Goal: Transaction & Acquisition: Book appointment/travel/reservation

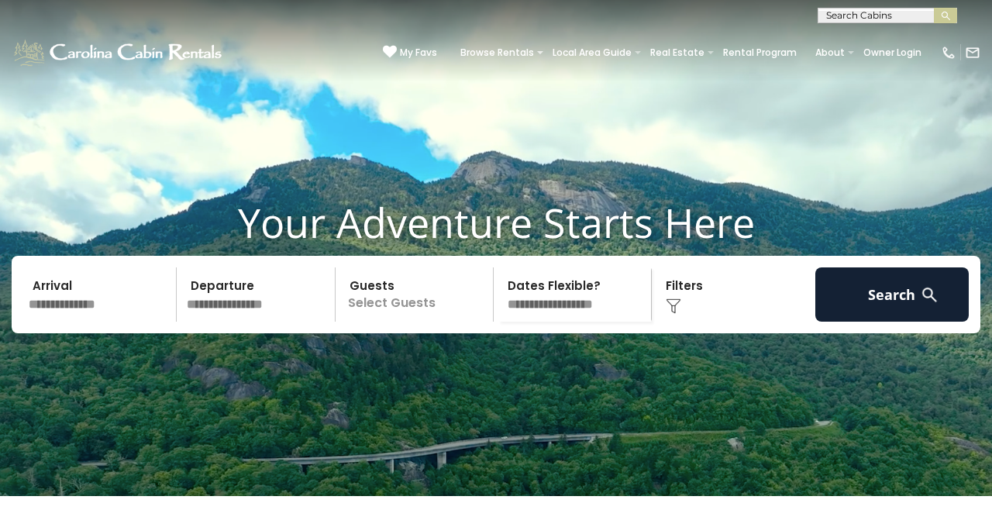
click at [847, 13] on input "text" at bounding box center [887, 19] width 136 height 16
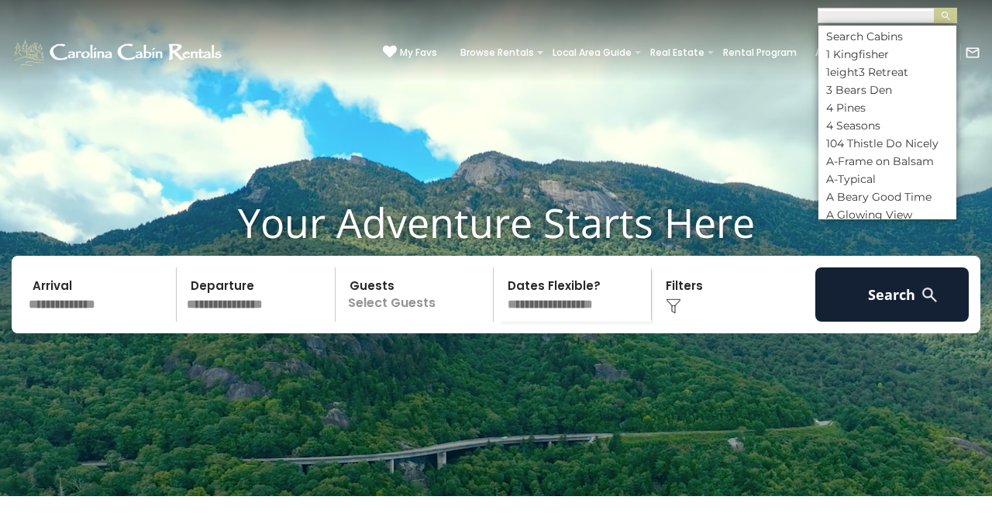
click at [864, 12] on input "text" at bounding box center [887, 19] width 136 height 16
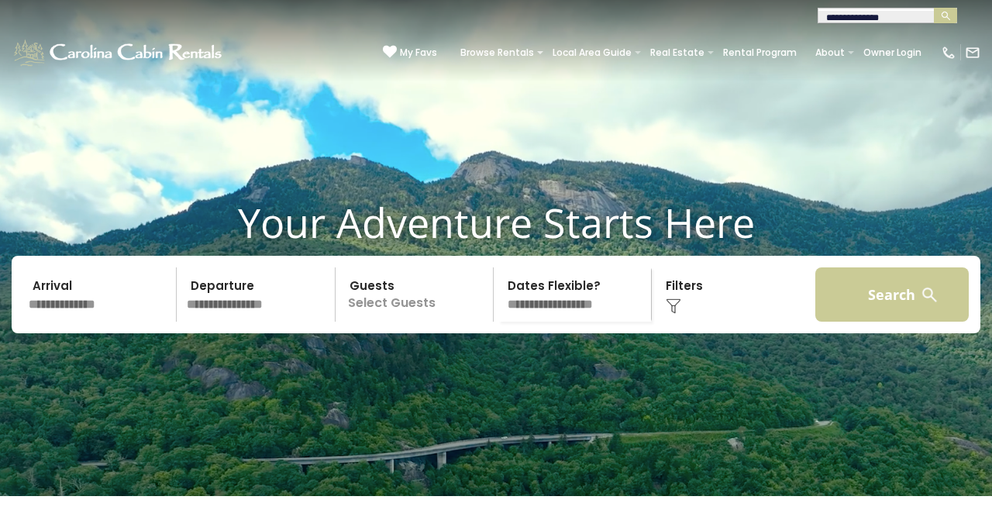
type input "**********"
click at [898, 322] on button "Search" at bounding box center [891, 294] width 153 height 54
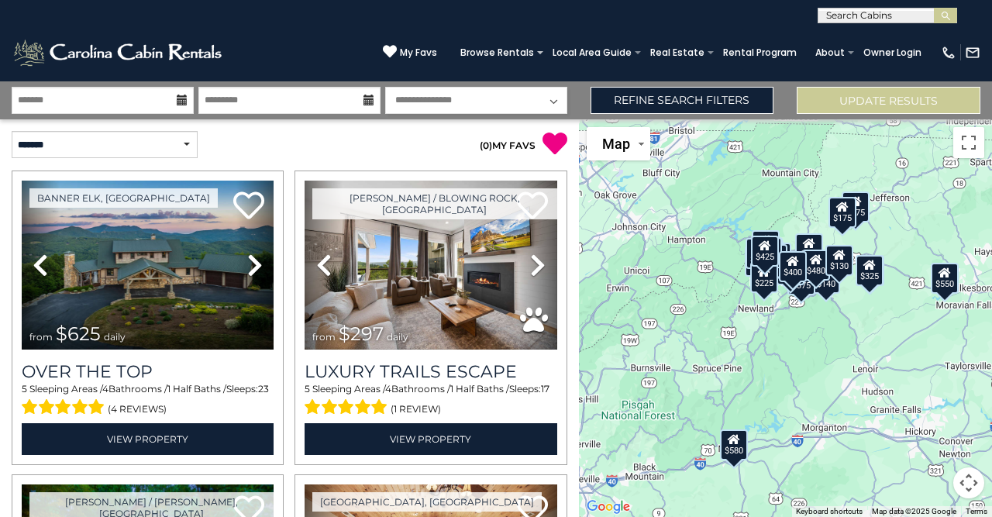
click at [181, 100] on icon at bounding box center [182, 100] width 11 height 11
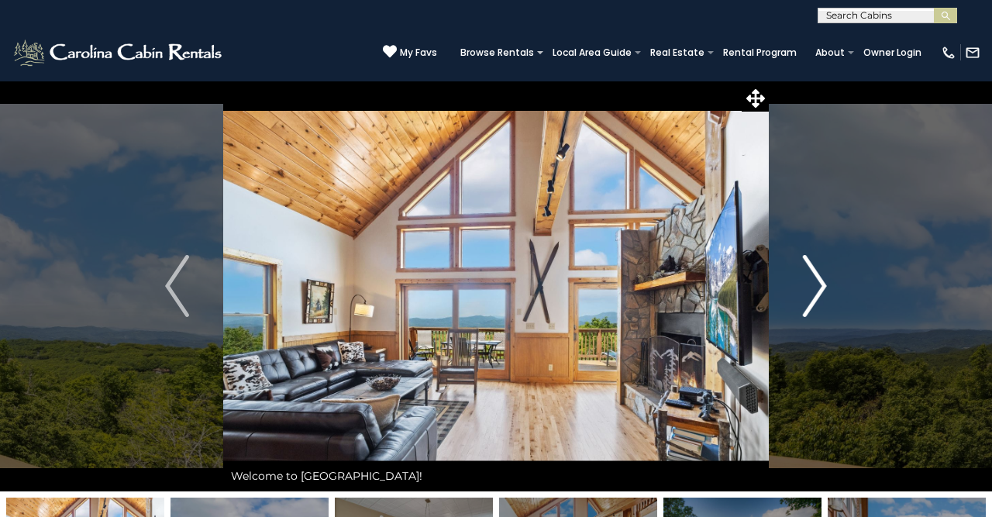
click at [820, 288] on img "Next" at bounding box center [814, 286] width 23 height 62
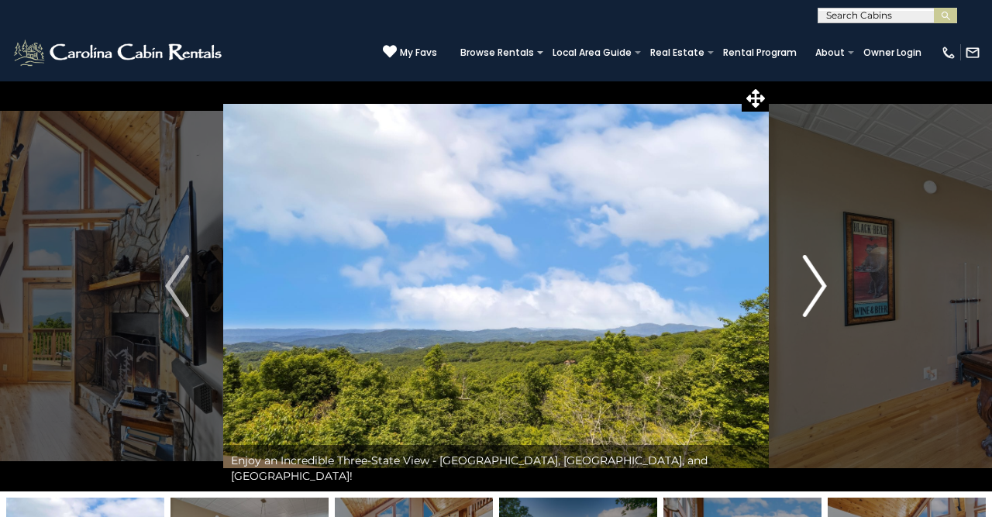
click at [820, 288] on img "Next" at bounding box center [814, 286] width 23 height 62
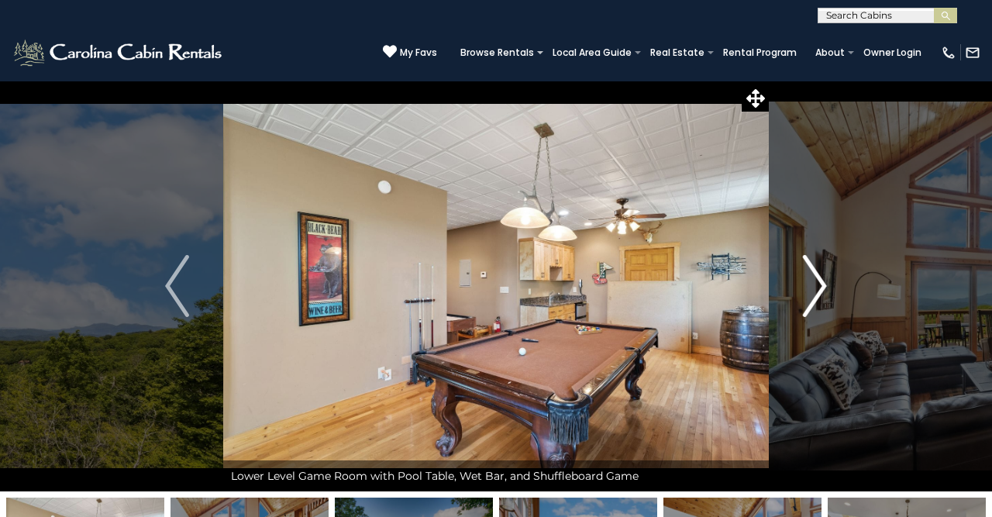
click at [820, 288] on img "Next" at bounding box center [814, 286] width 23 height 62
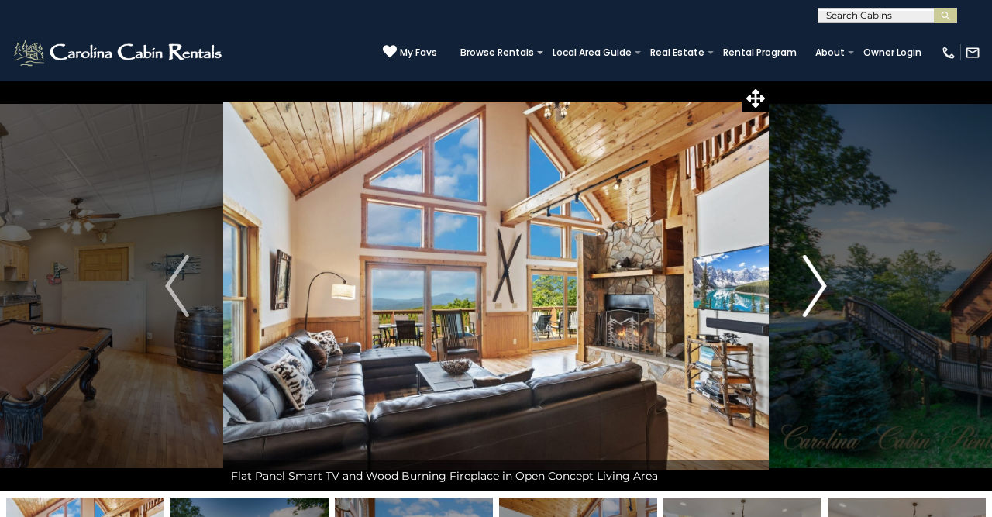
click at [820, 288] on img "Next" at bounding box center [814, 286] width 23 height 62
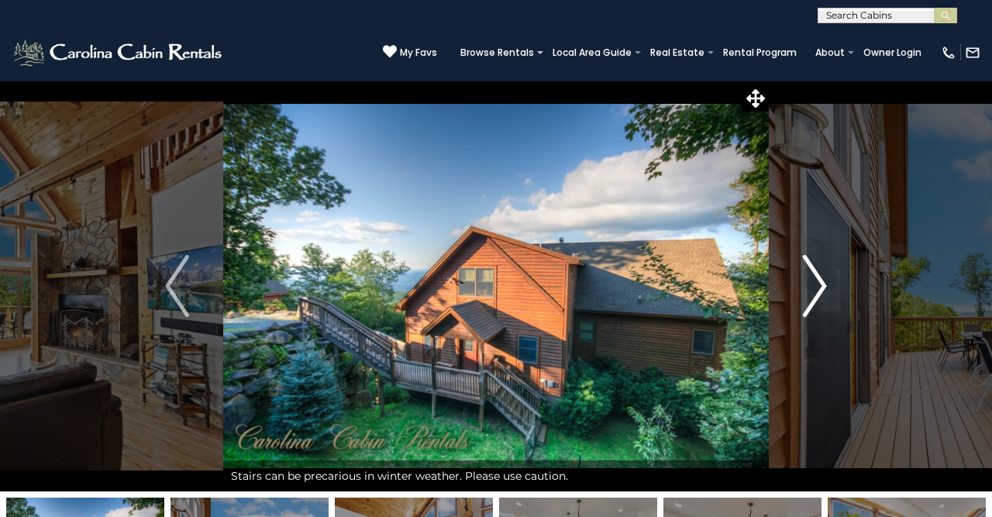
click at [820, 288] on img "Next" at bounding box center [814, 286] width 23 height 62
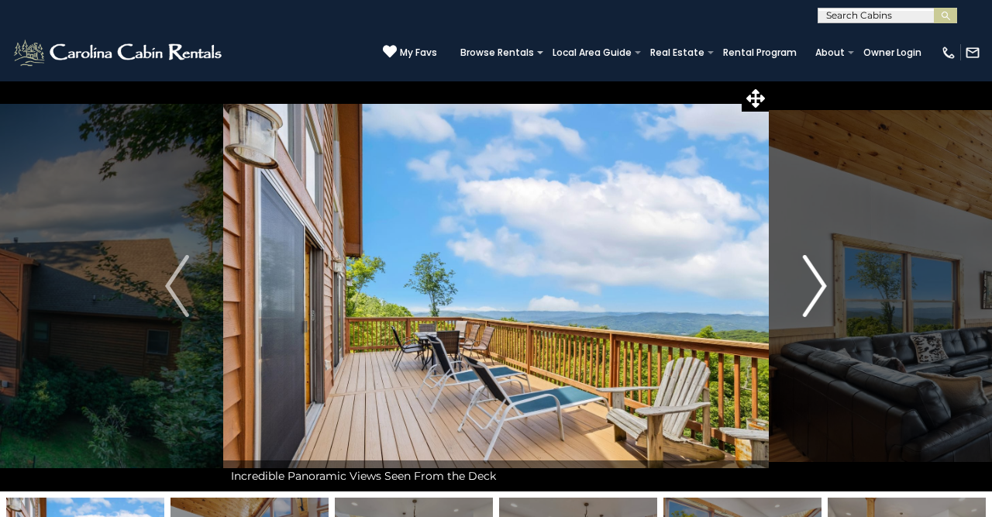
click at [816, 288] on img "Next" at bounding box center [814, 286] width 23 height 62
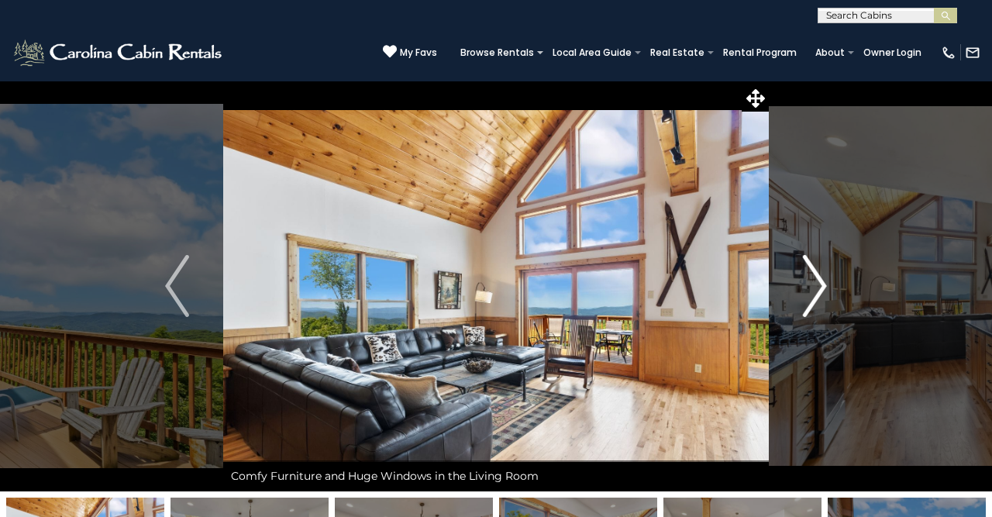
click at [816, 288] on img "Next" at bounding box center [814, 286] width 23 height 62
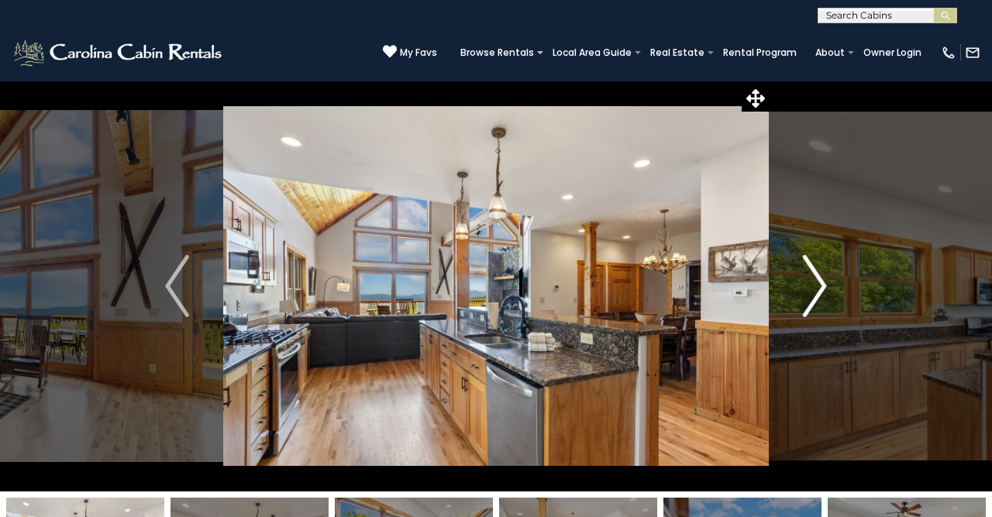
click at [816, 288] on img "Next" at bounding box center [814, 286] width 23 height 62
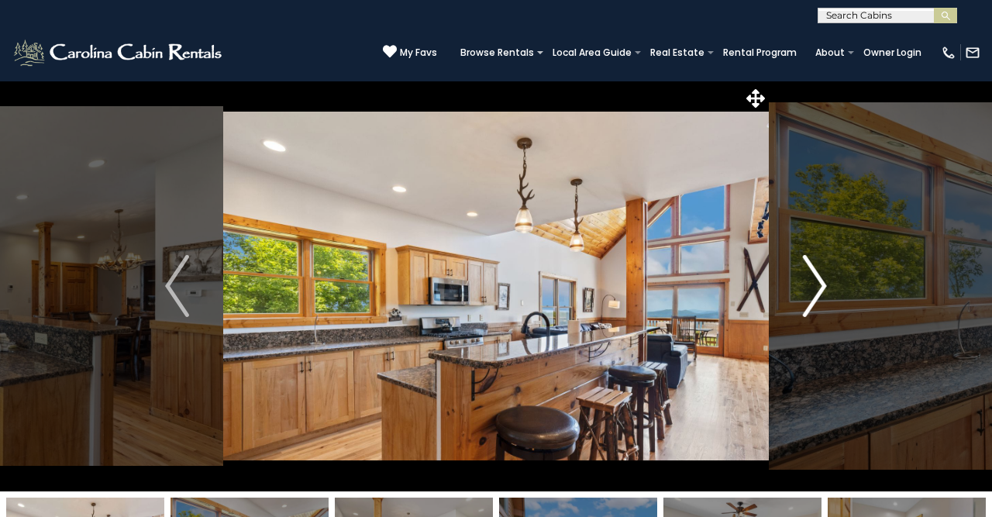
click at [815, 287] on img "Next" at bounding box center [814, 286] width 23 height 62
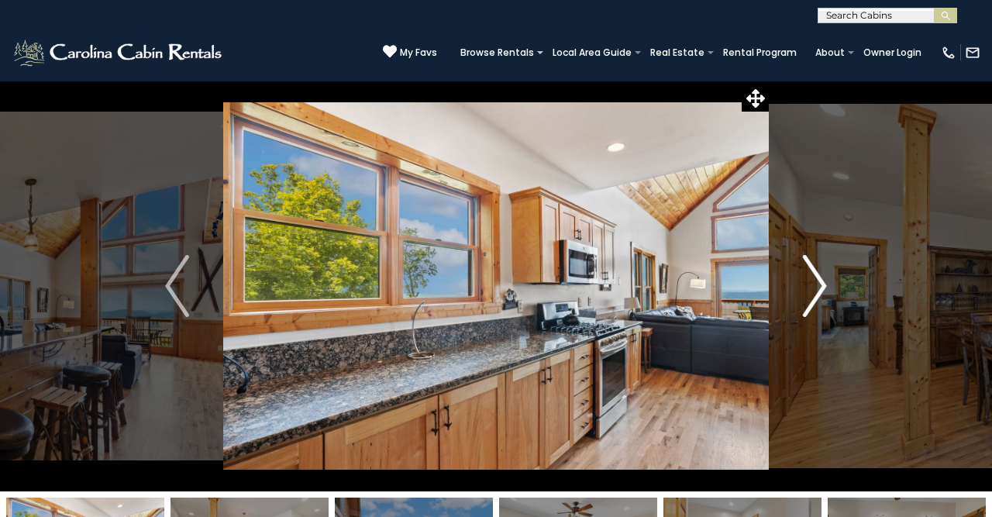
click at [815, 287] on img "Next" at bounding box center [814, 286] width 23 height 62
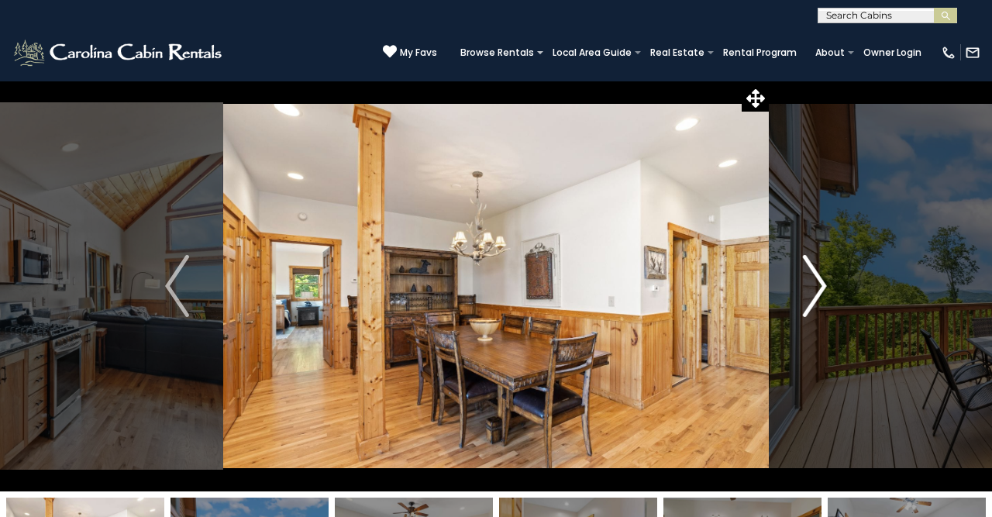
click at [815, 287] on img "Next" at bounding box center [814, 286] width 23 height 62
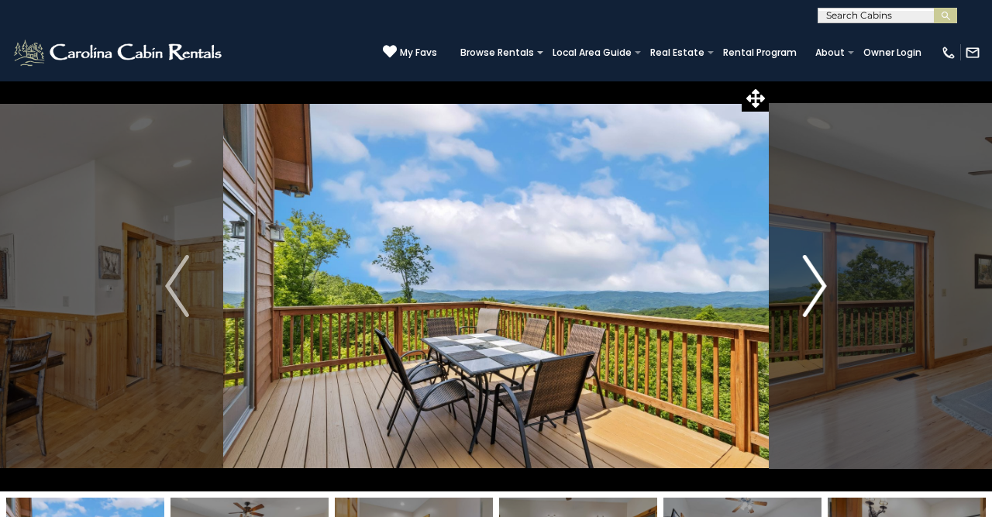
click at [815, 287] on img "Next" at bounding box center [814, 286] width 23 height 62
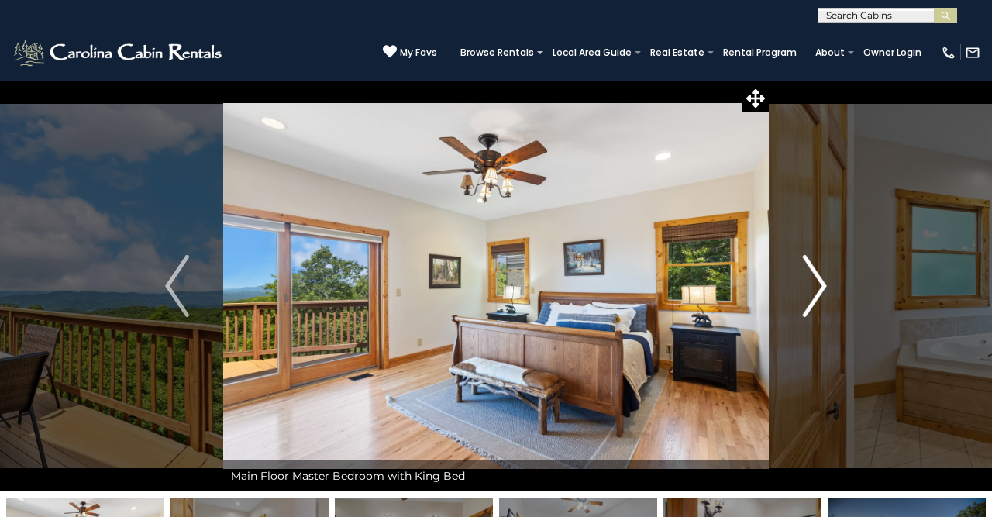
click at [815, 287] on img "Next" at bounding box center [814, 286] width 23 height 62
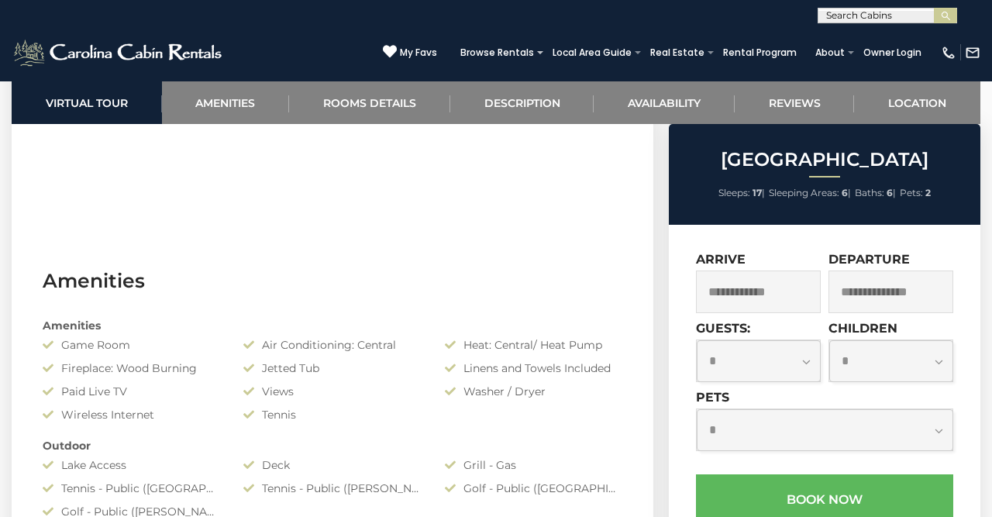
scroll to position [967, 0]
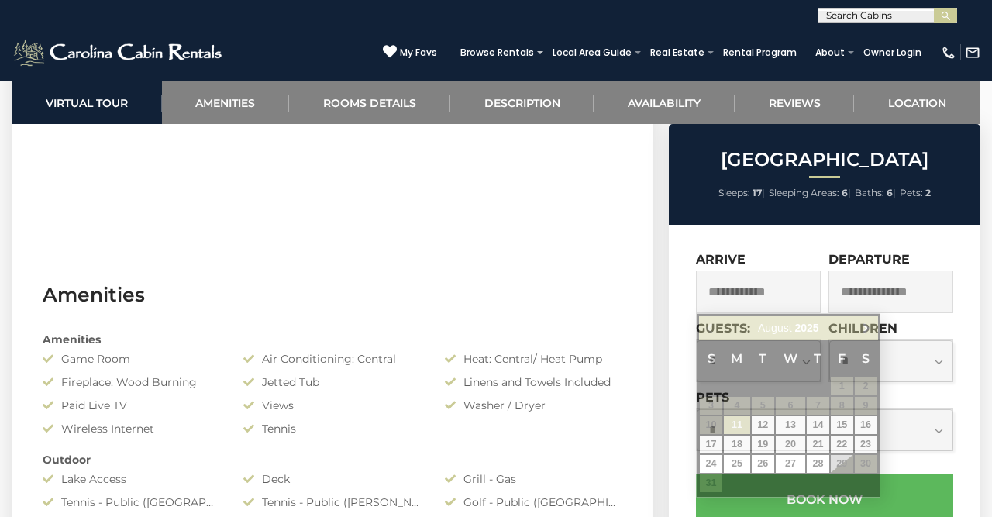
click at [735, 302] on input "text" at bounding box center [758, 292] width 125 height 43
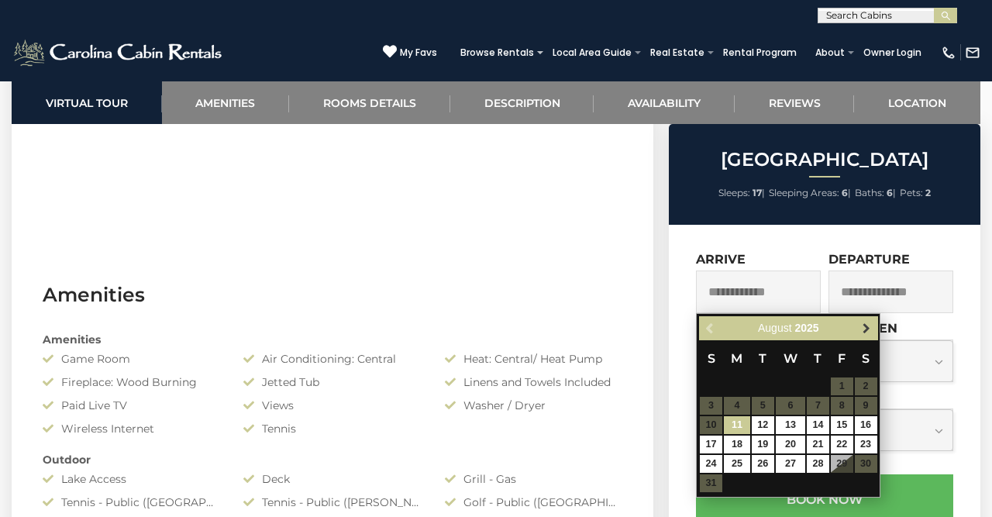
click at [864, 323] on span "Next" at bounding box center [866, 328] width 12 height 12
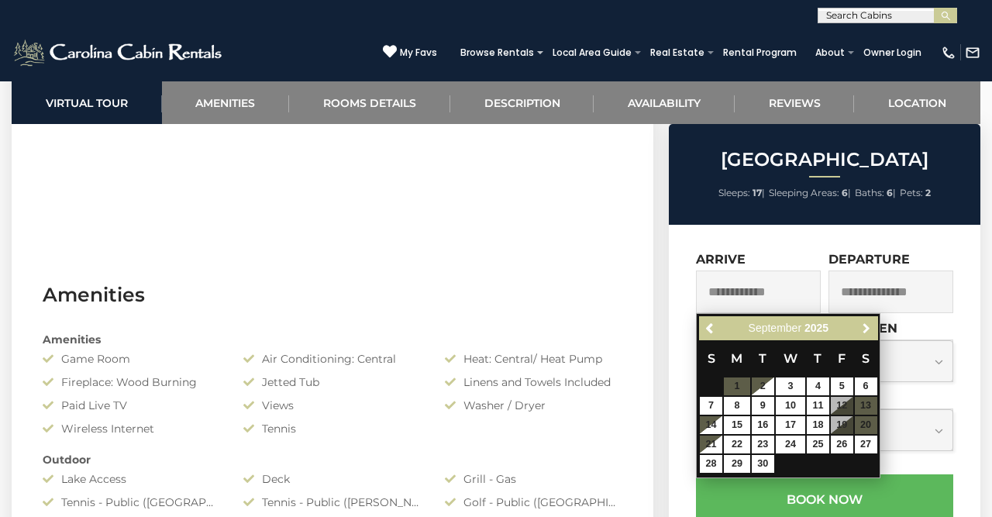
click at [864, 323] on span "Next" at bounding box center [866, 328] width 12 height 12
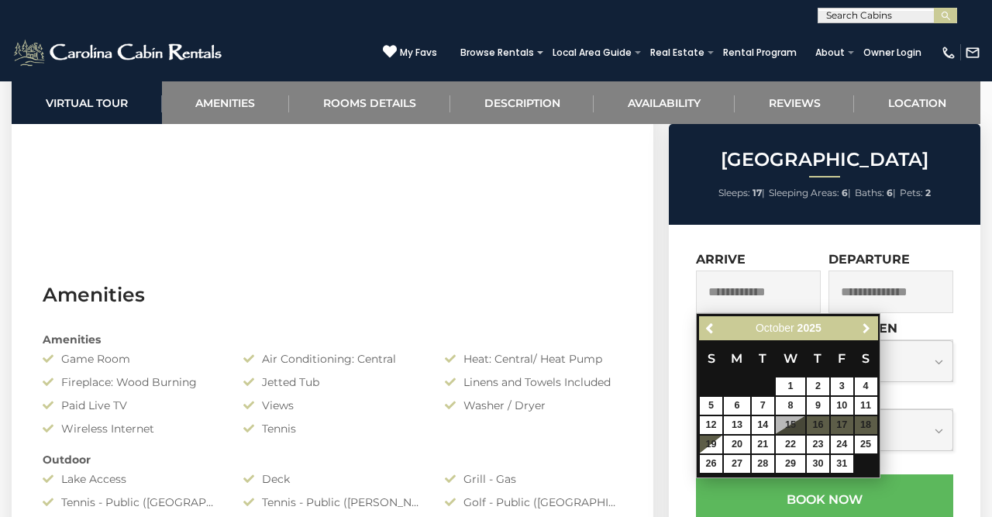
click at [864, 323] on span "Next" at bounding box center [866, 328] width 12 height 12
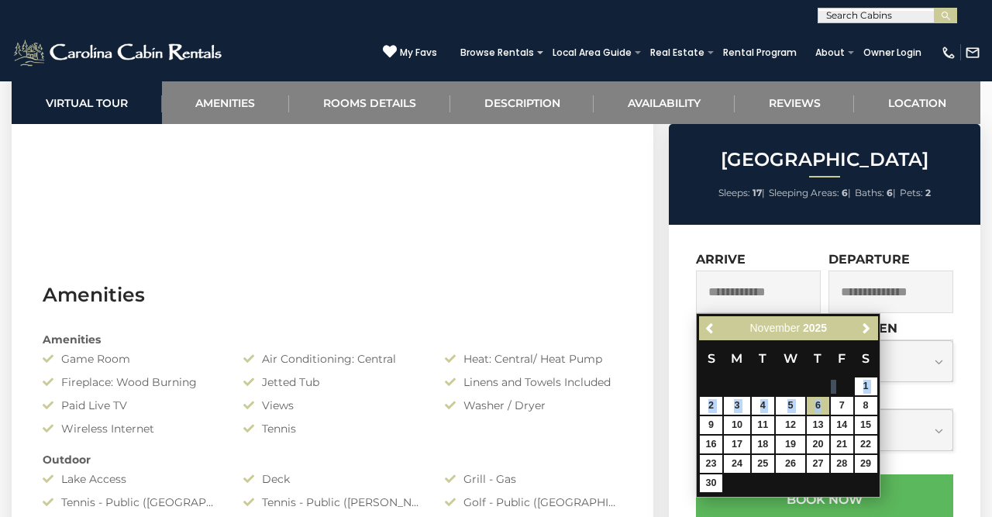
drag, startPoint x: 824, startPoint y: 391, endPoint x: 821, endPoint y: 402, distance: 12.0
click at [821, 402] on table "S M T W T F S 1 2 3 4 5 6 7 8 9 10 11 12 13 14 15 16 17 18 19 20 21 22 23 24 25…" at bounding box center [788, 416] width 178 height 153
click at [818, 409] on link "6" at bounding box center [818, 406] width 22 height 18
type input "**********"
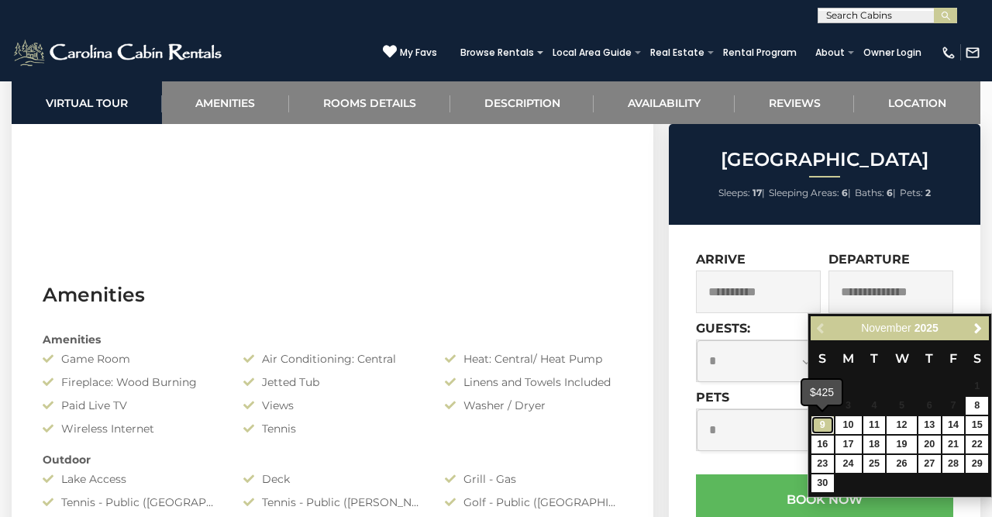
click at [826, 427] on link "9" at bounding box center [823, 425] width 22 height 18
type input "**********"
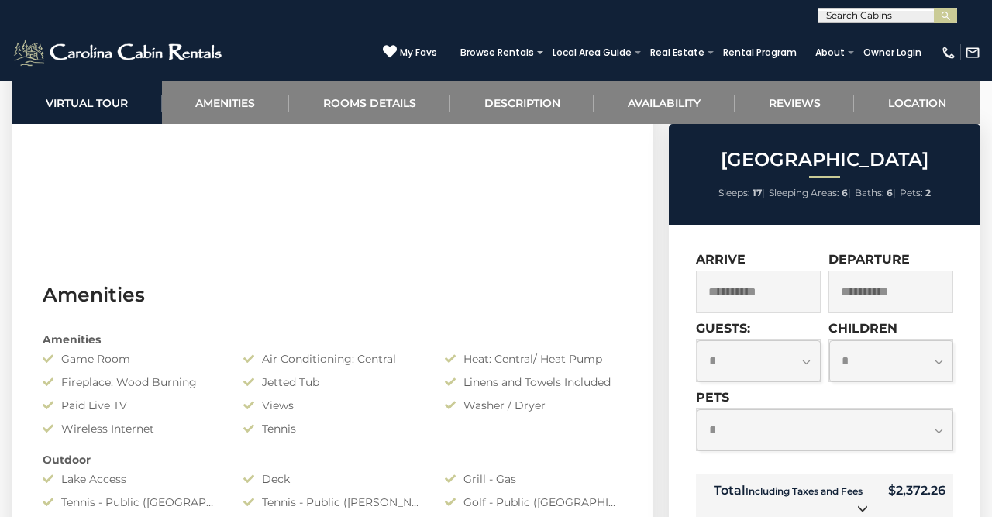
click at [697, 340] on select "**********" at bounding box center [759, 361] width 124 height 42
select select "**"
click option "**" at bounding box center [0, 0] width 0 height 0
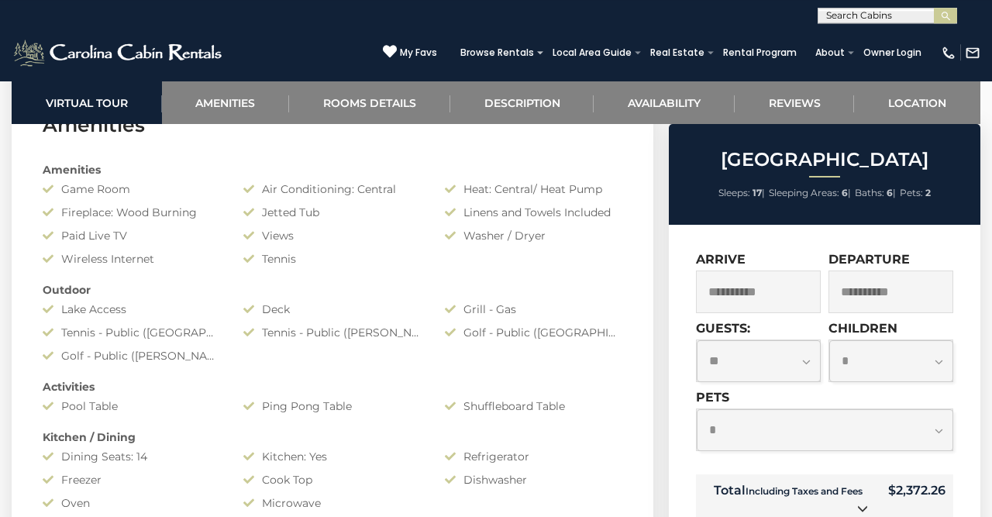
scroll to position [0, 0]
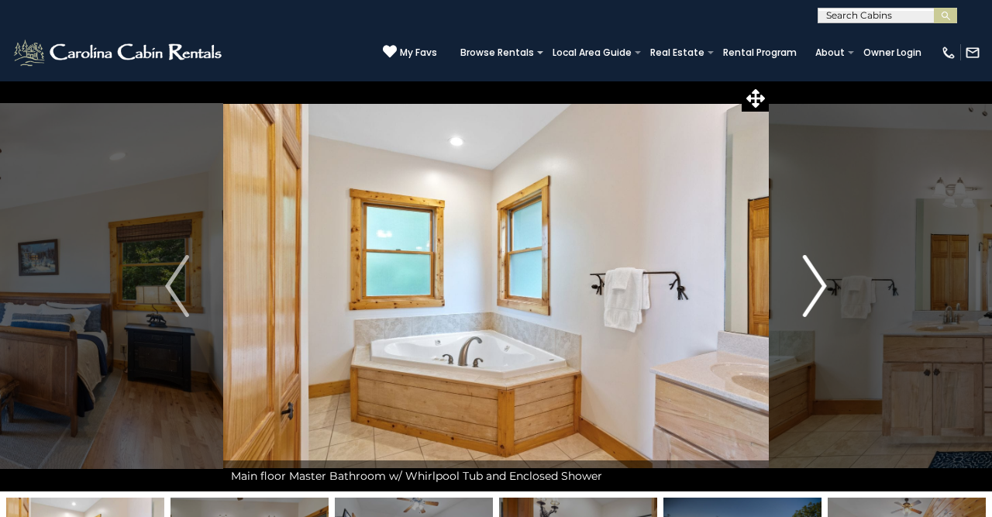
click at [819, 274] on img "Next" at bounding box center [814, 286] width 23 height 62
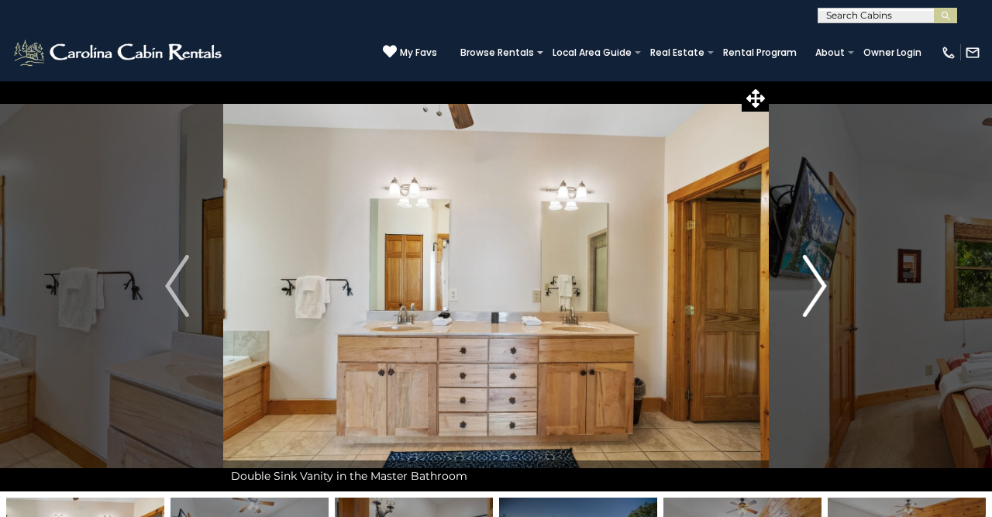
click at [818, 275] on img "Next" at bounding box center [814, 286] width 23 height 62
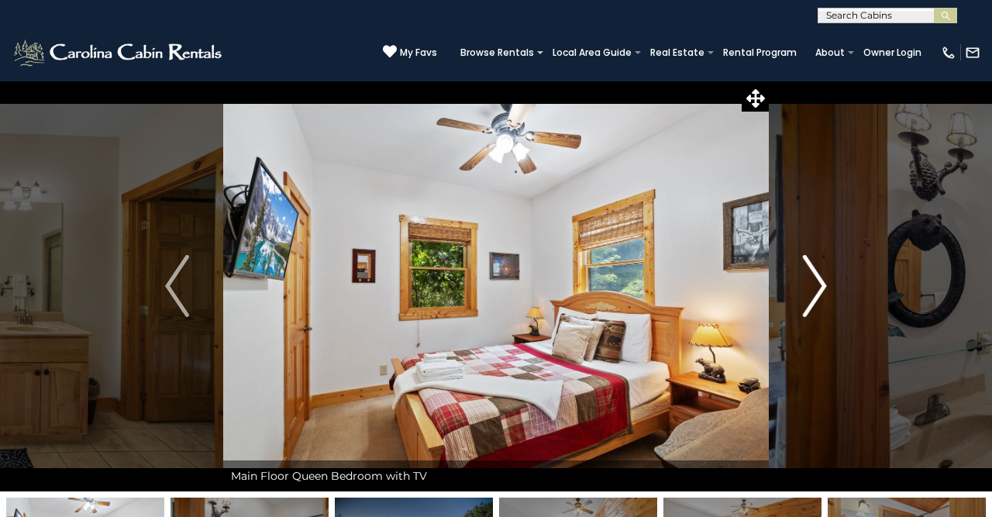
click at [818, 275] on img "Next" at bounding box center [814, 286] width 23 height 62
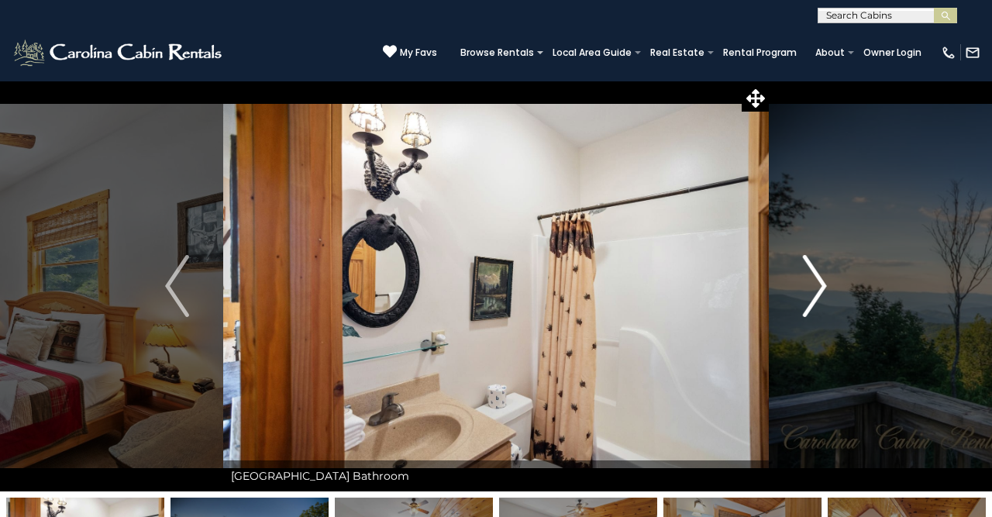
click at [818, 275] on img "Next" at bounding box center [814, 286] width 23 height 62
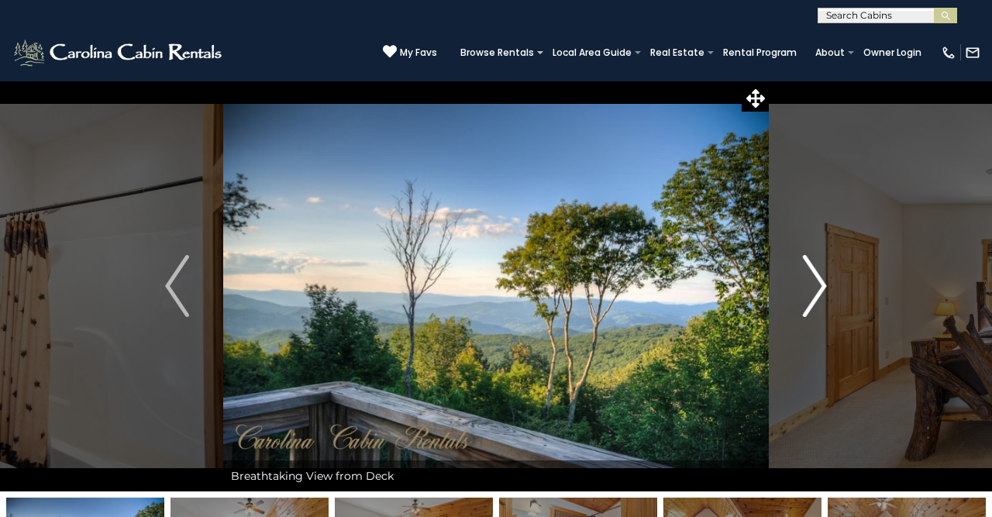
click at [818, 275] on img "Next" at bounding box center [814, 286] width 23 height 62
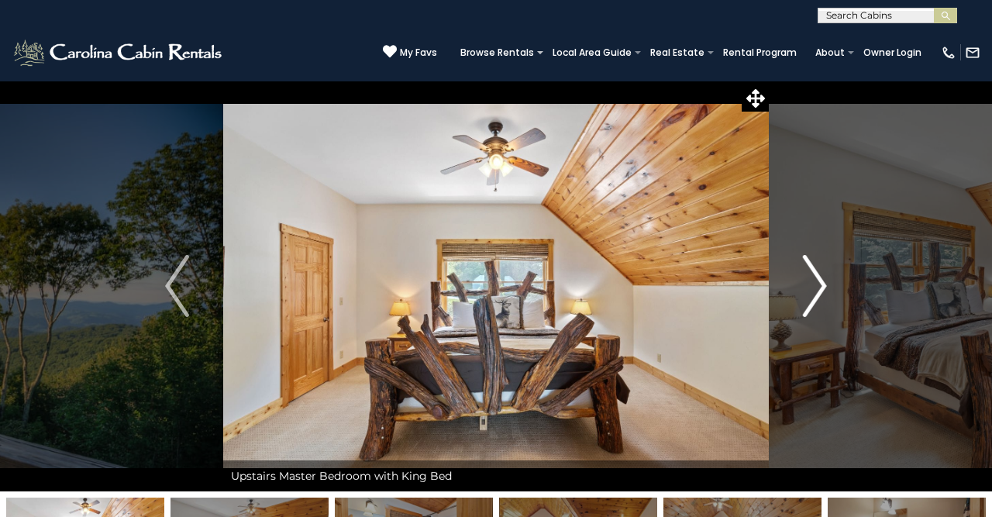
click at [818, 275] on img "Next" at bounding box center [814, 286] width 23 height 62
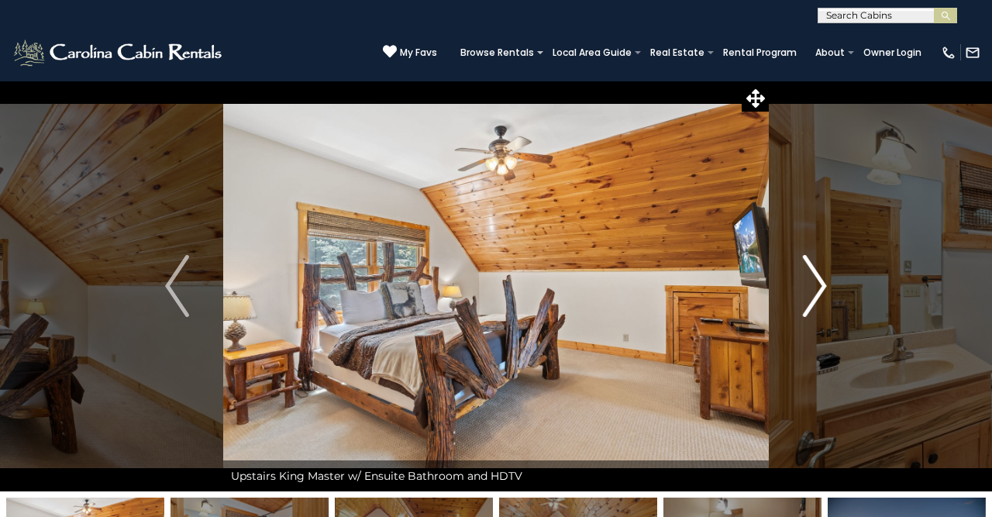
click at [818, 275] on img "Next" at bounding box center [814, 286] width 23 height 62
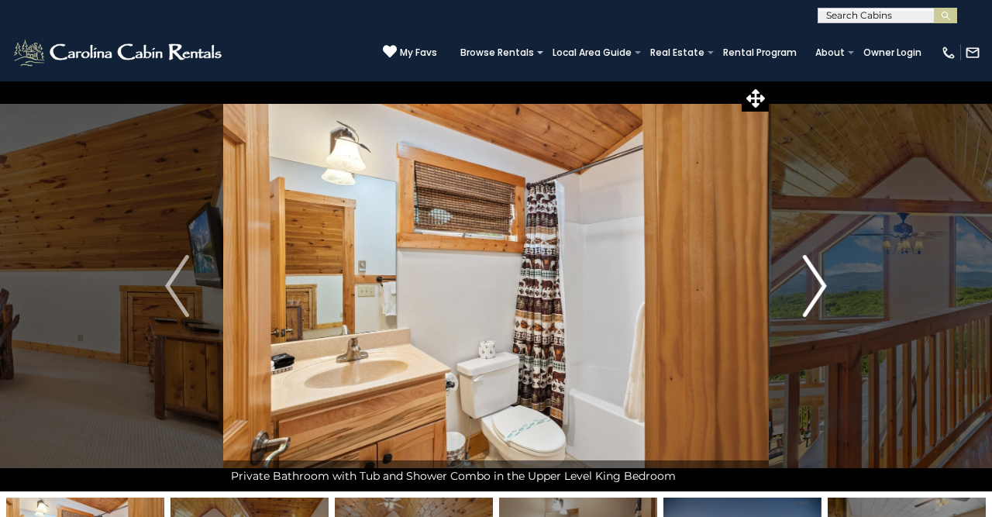
click at [818, 275] on img "Next" at bounding box center [814, 286] width 23 height 62
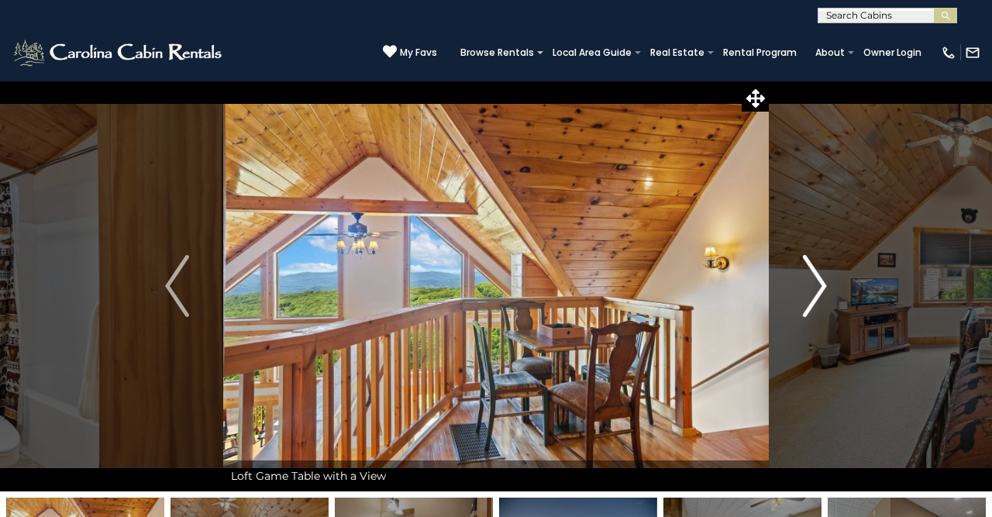
click at [818, 275] on img "Next" at bounding box center [814, 286] width 23 height 62
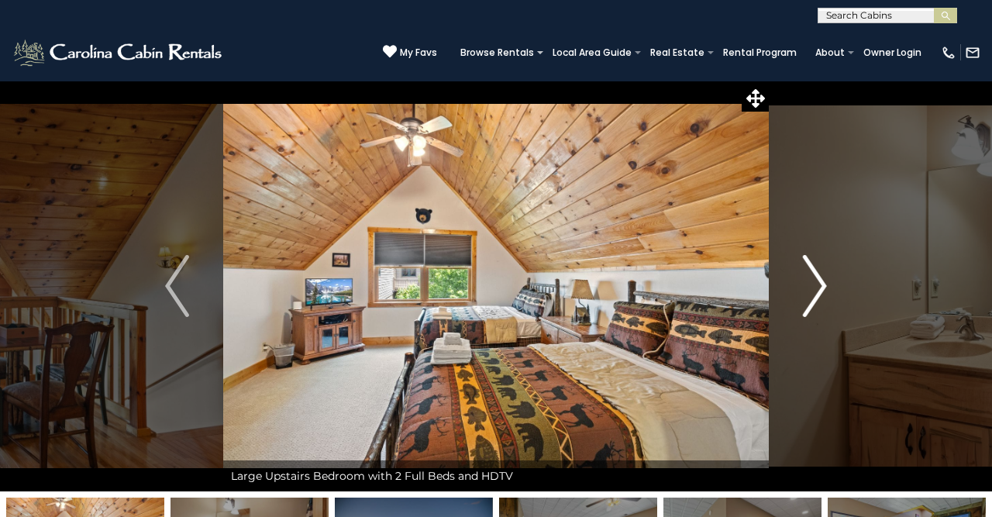
click at [818, 275] on img "Next" at bounding box center [814, 286] width 23 height 62
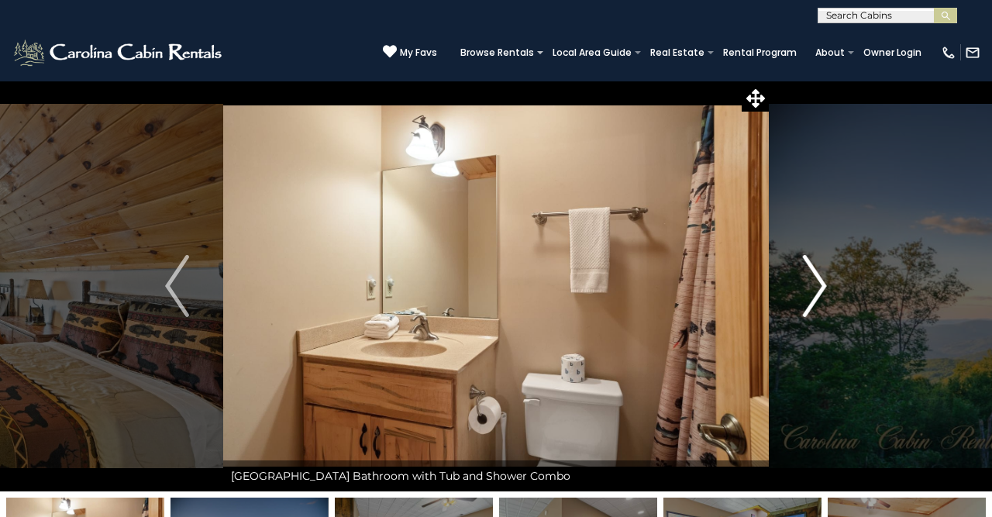
click at [818, 275] on img "Next" at bounding box center [814, 286] width 23 height 62
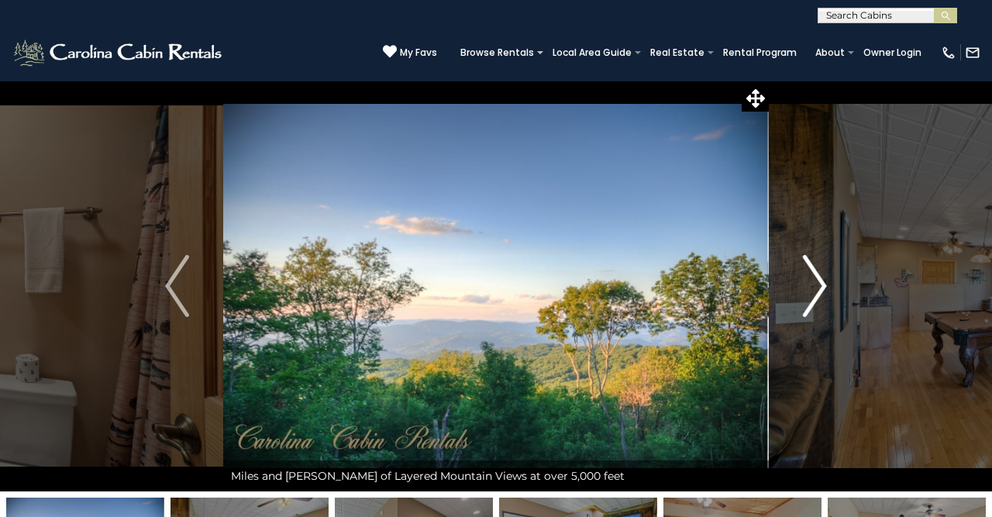
click at [812, 283] on img "Next" at bounding box center [814, 286] width 23 height 62
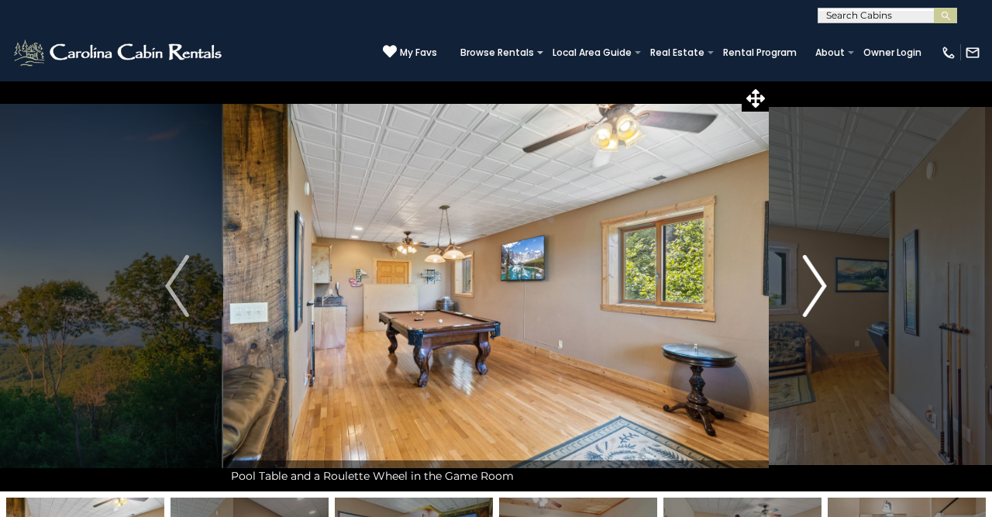
click at [810, 278] on img "Next" at bounding box center [814, 286] width 23 height 62
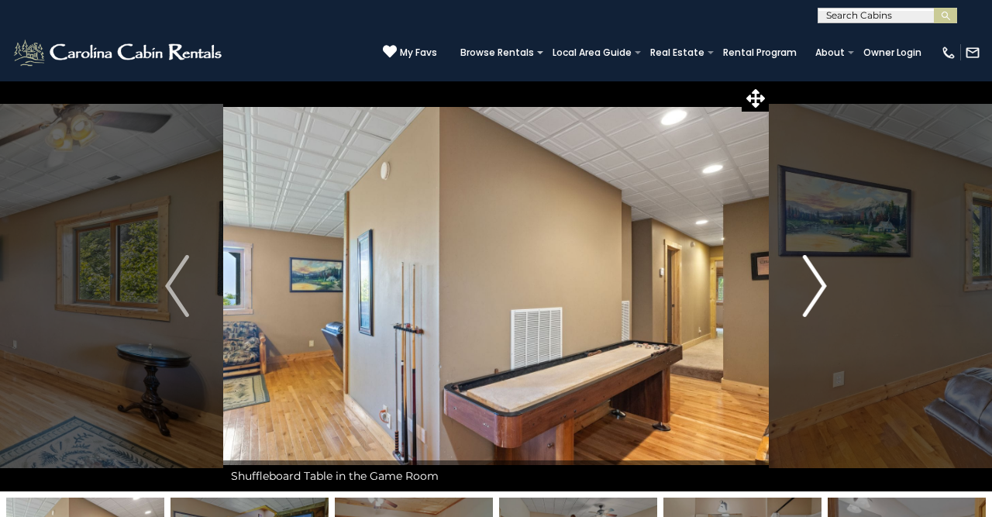
click at [810, 278] on img "Next" at bounding box center [814, 286] width 23 height 62
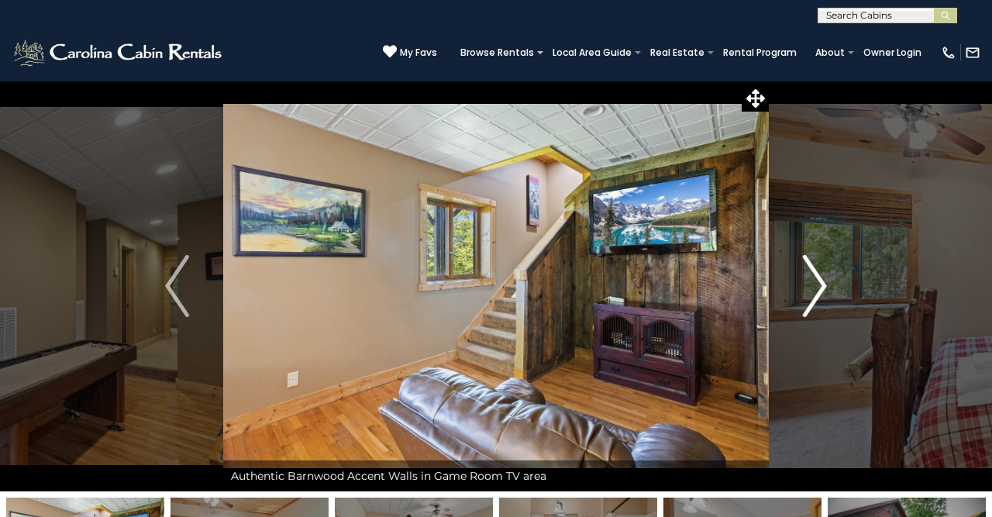
click at [809, 281] on img "Next" at bounding box center [814, 286] width 23 height 62
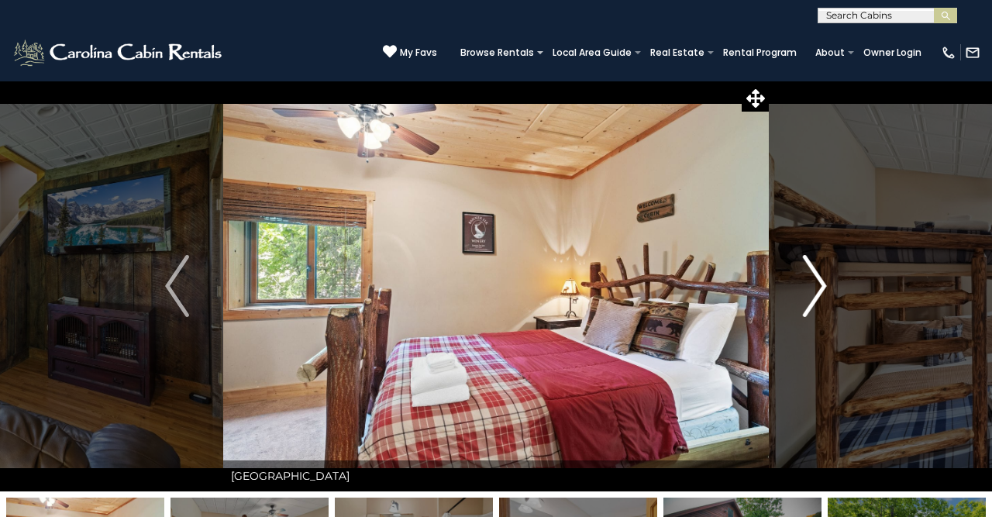
click at [809, 281] on img "Next" at bounding box center [814, 286] width 23 height 62
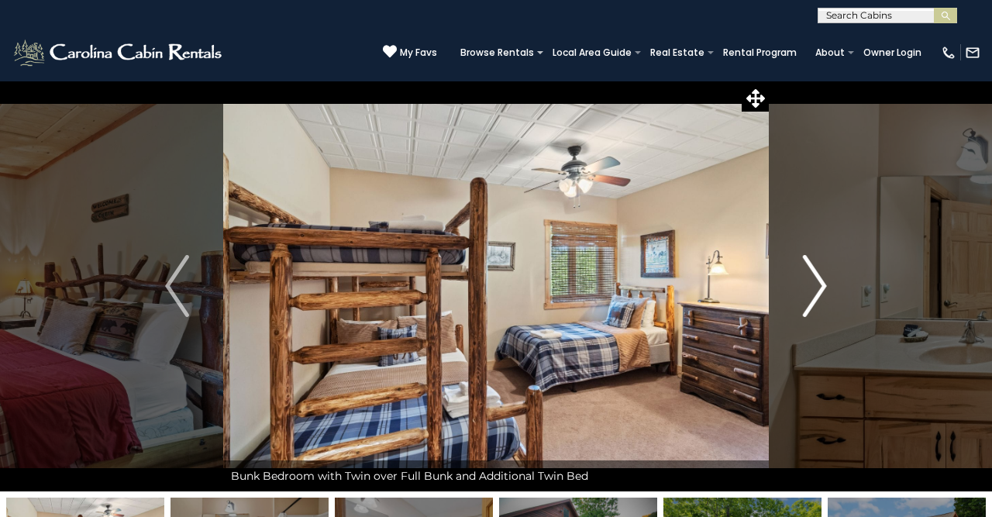
click at [805, 278] on img "Next" at bounding box center [814, 286] width 23 height 62
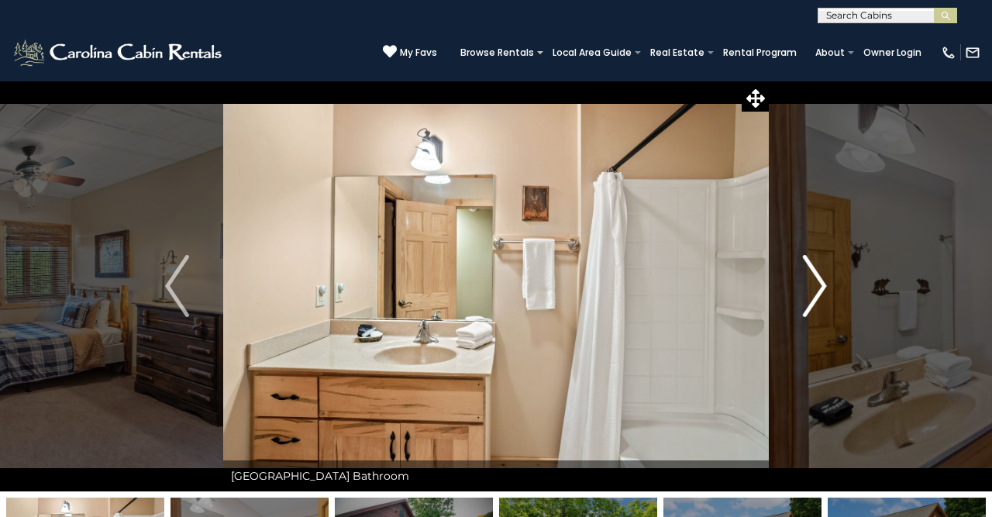
click at [805, 278] on img "Next" at bounding box center [814, 286] width 23 height 62
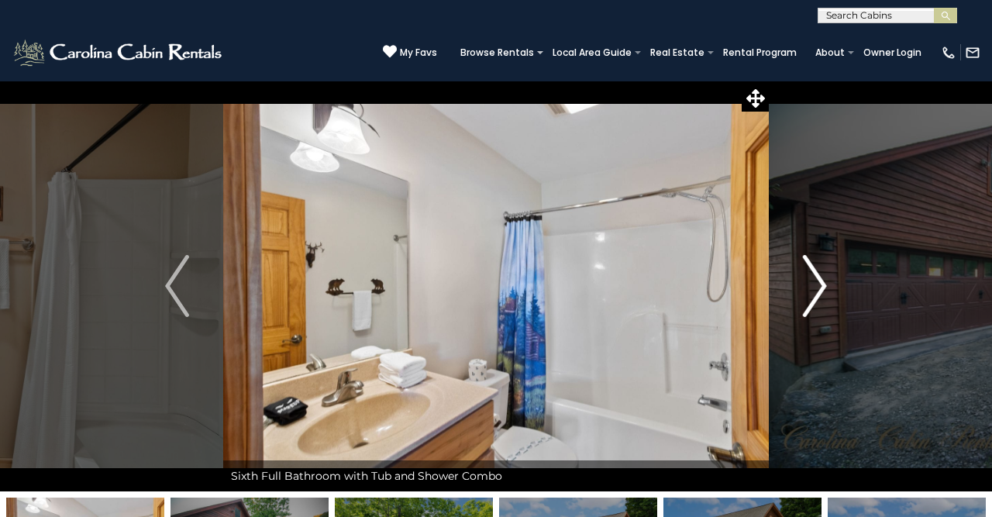
click at [805, 278] on img "Next" at bounding box center [814, 286] width 23 height 62
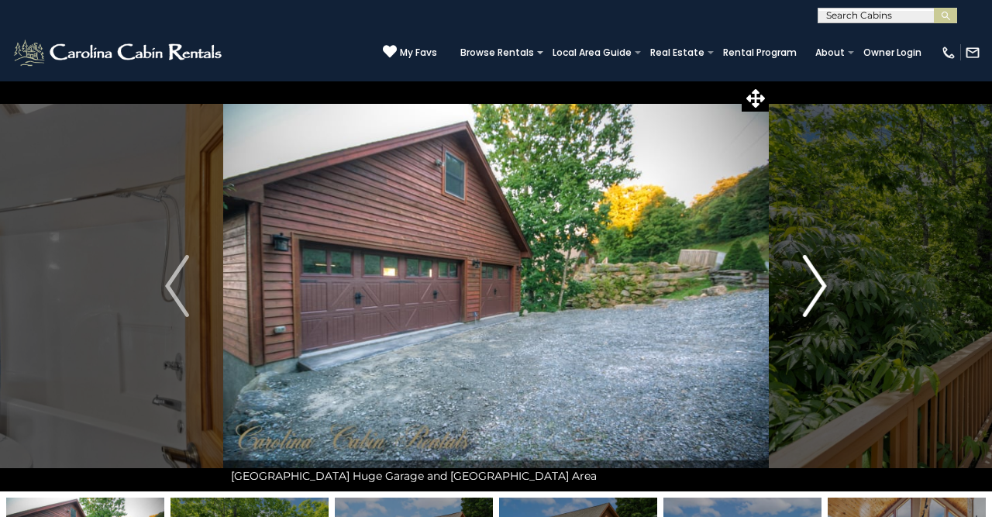
click at [805, 278] on img "Next" at bounding box center [814, 286] width 23 height 62
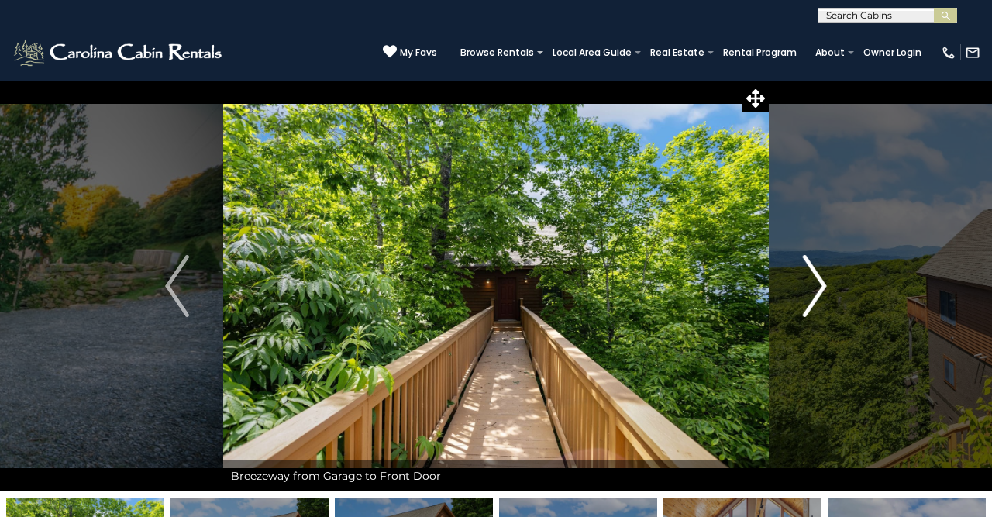
click at [805, 278] on img "Next" at bounding box center [814, 286] width 23 height 62
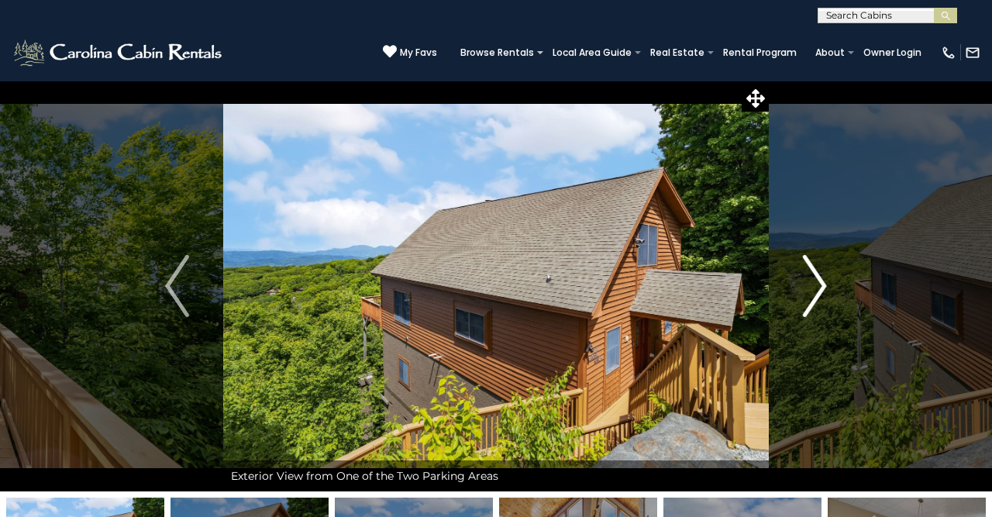
click at [805, 278] on img "Next" at bounding box center [814, 286] width 23 height 62
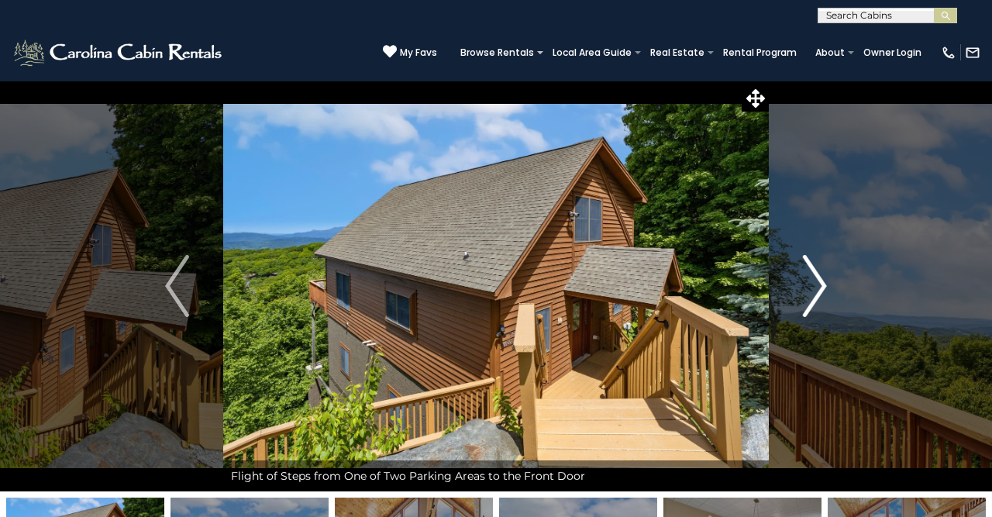
click at [805, 279] on img "Next" at bounding box center [814, 286] width 23 height 62
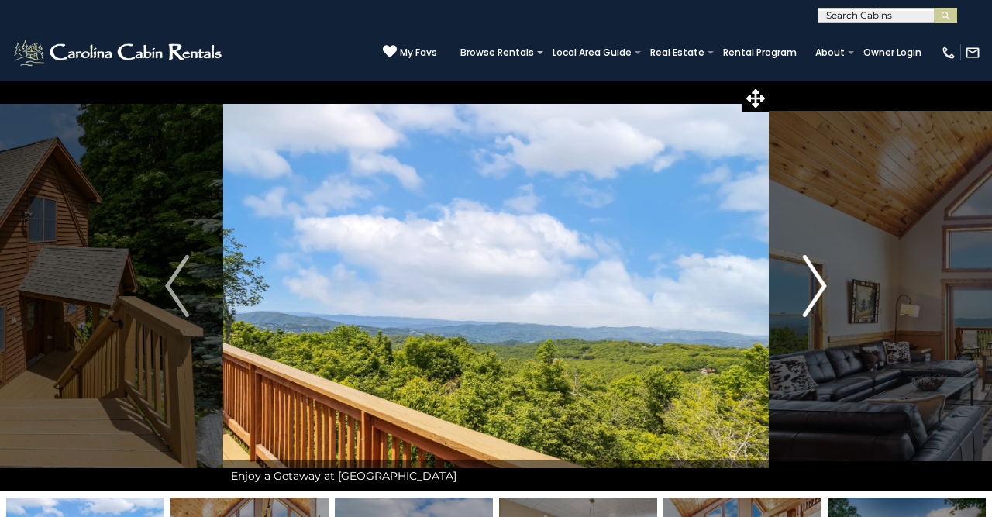
click at [805, 279] on img "Next" at bounding box center [814, 286] width 23 height 62
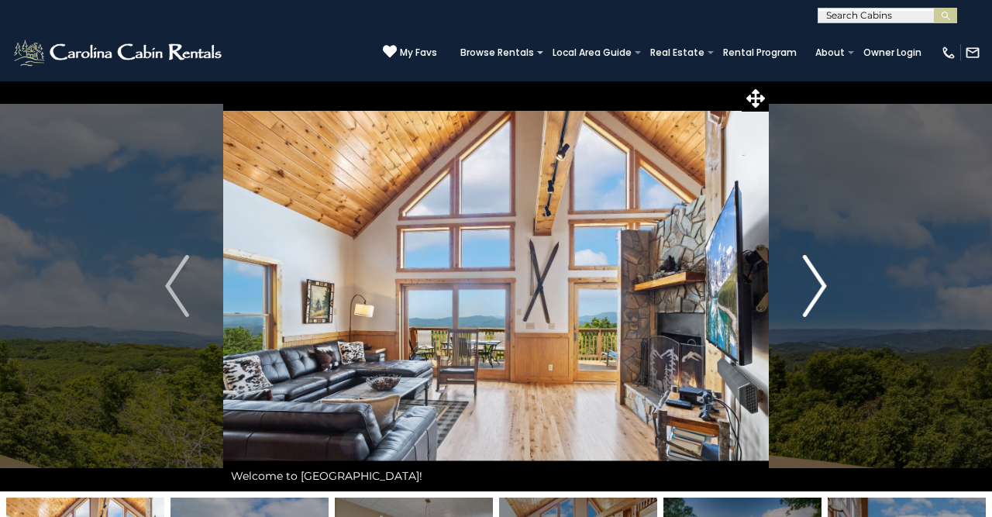
click at [805, 279] on img "Next" at bounding box center [814, 286] width 23 height 62
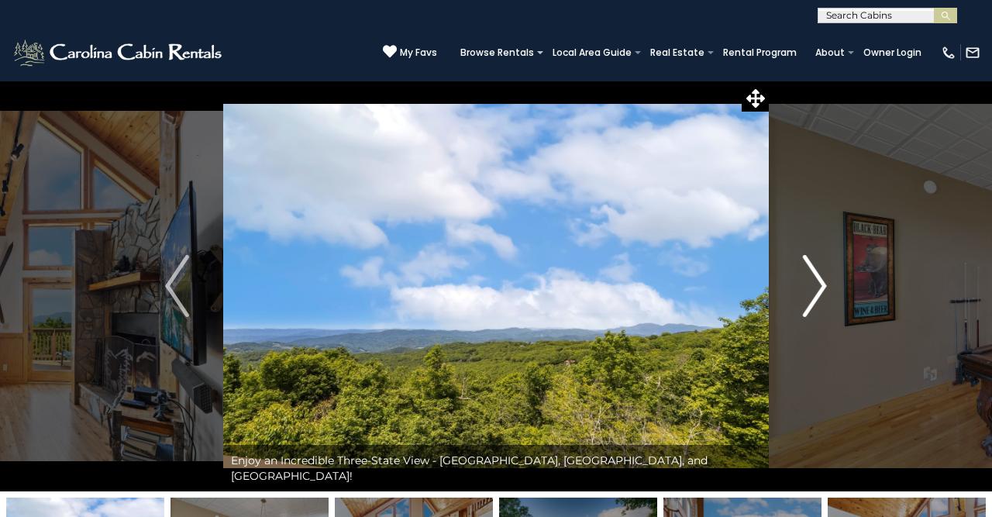
click at [805, 279] on img "Next" at bounding box center [814, 286] width 23 height 62
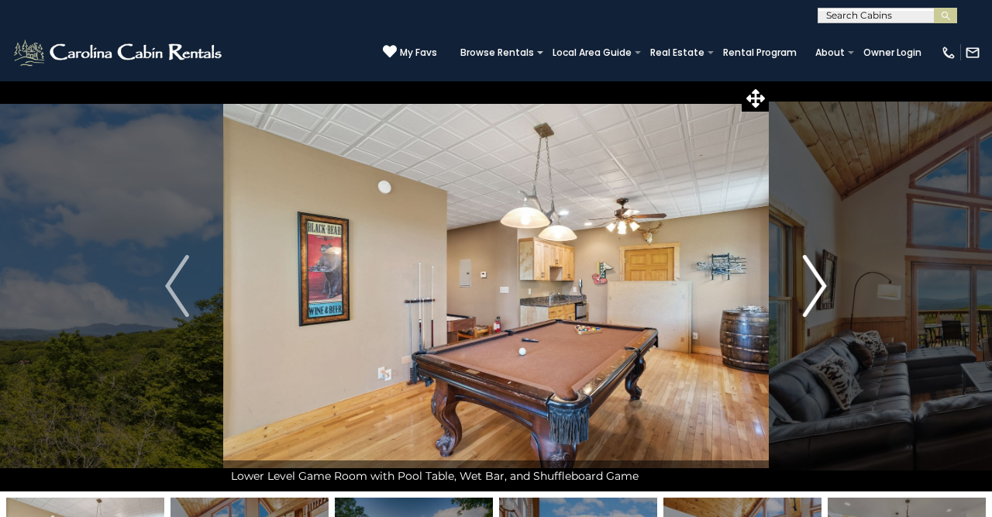
click at [805, 279] on img "Next" at bounding box center [814, 286] width 23 height 62
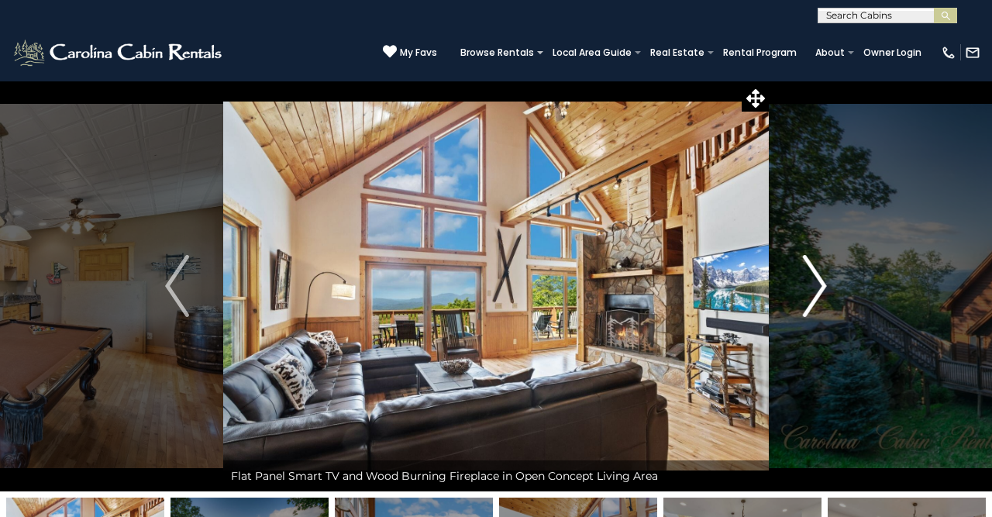
click at [805, 279] on img "Next" at bounding box center [814, 286] width 23 height 62
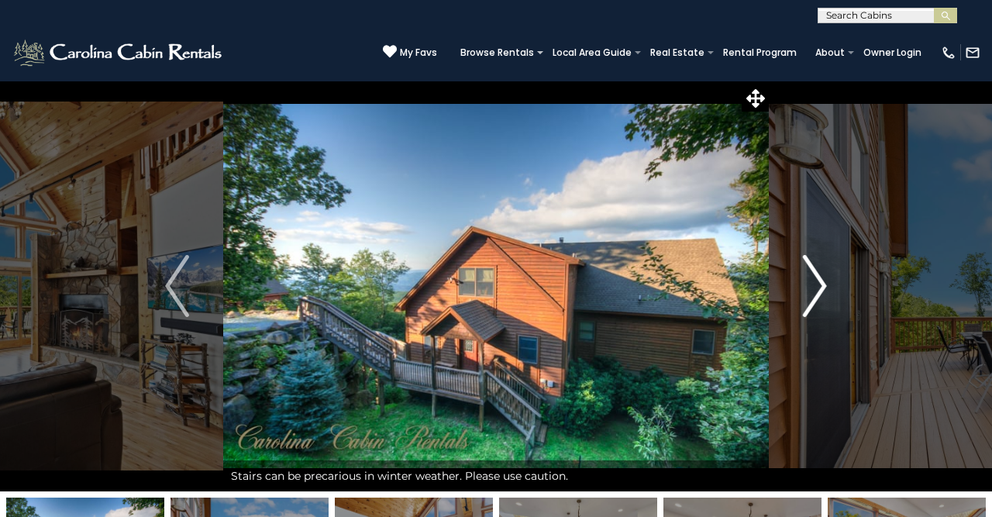
click at [805, 279] on img "Next" at bounding box center [814, 286] width 23 height 62
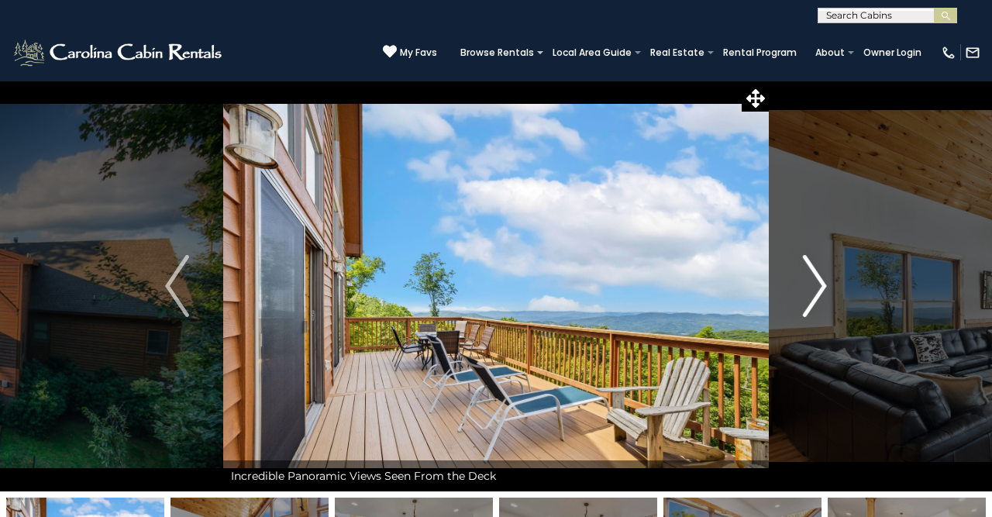
click at [805, 279] on img "Next" at bounding box center [814, 286] width 23 height 62
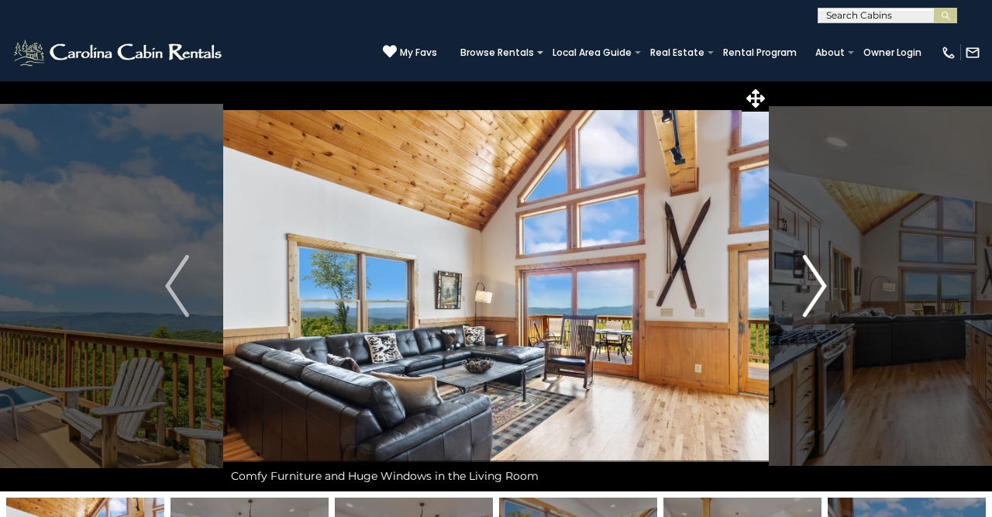
click at [805, 279] on img "Next" at bounding box center [814, 286] width 23 height 62
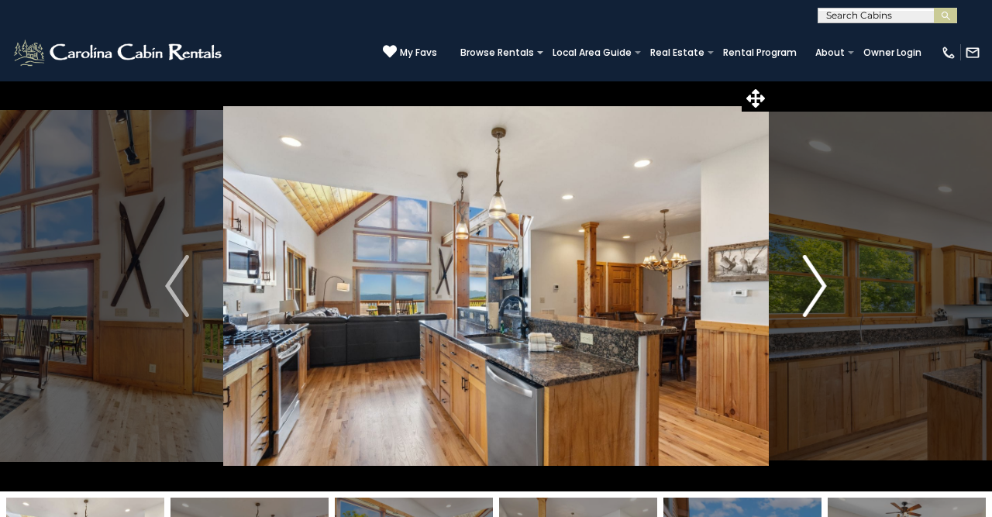
click at [805, 279] on img "Next" at bounding box center [814, 286] width 23 height 62
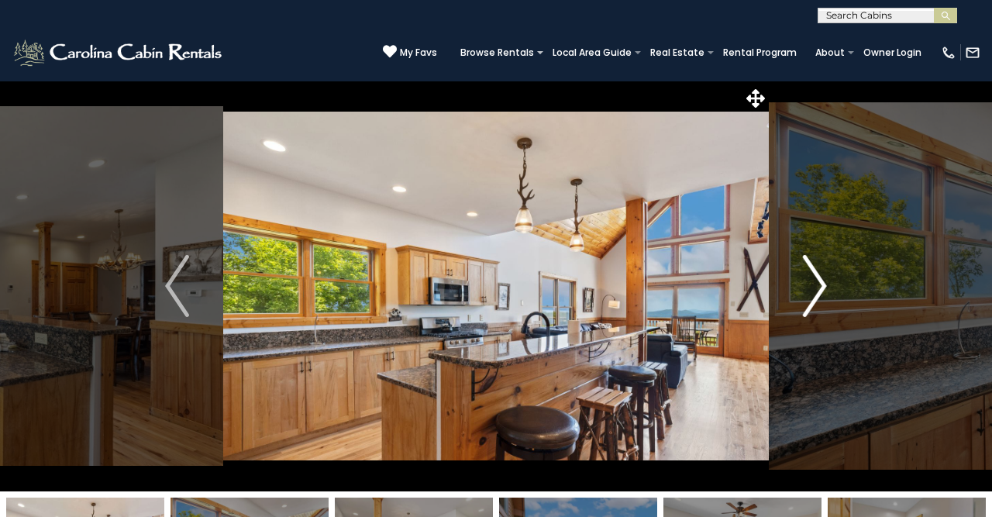
click at [805, 279] on img "Next" at bounding box center [814, 286] width 23 height 62
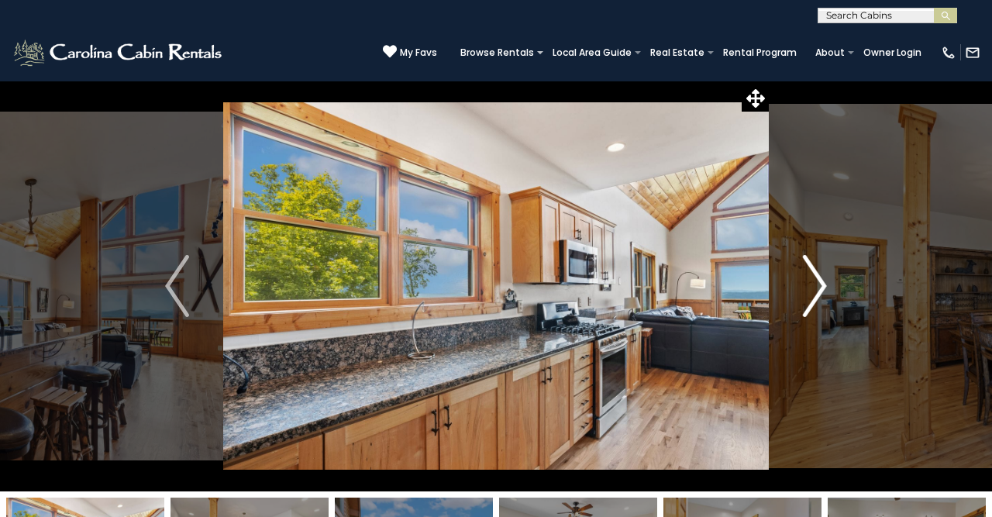
click at [805, 279] on img "Next" at bounding box center [814, 286] width 23 height 62
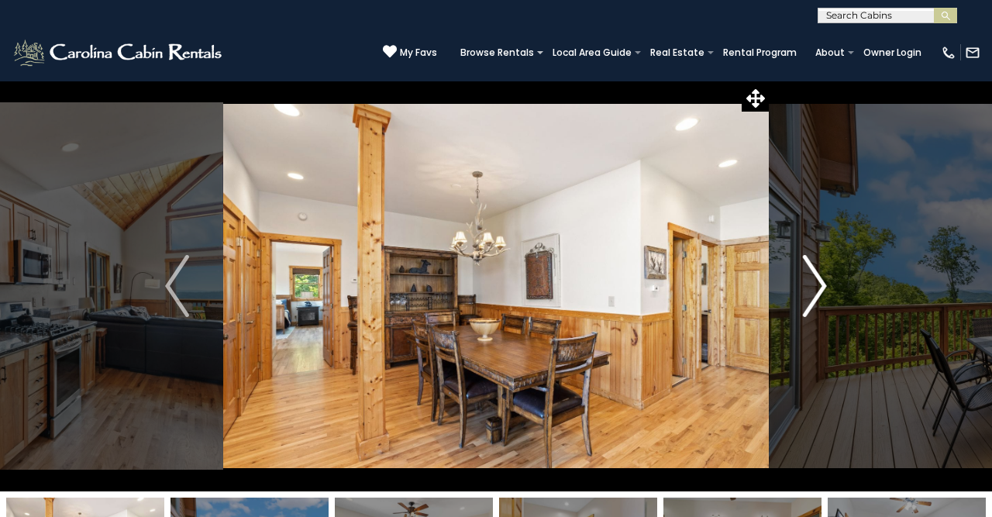
click at [805, 279] on img "Next" at bounding box center [814, 286] width 23 height 62
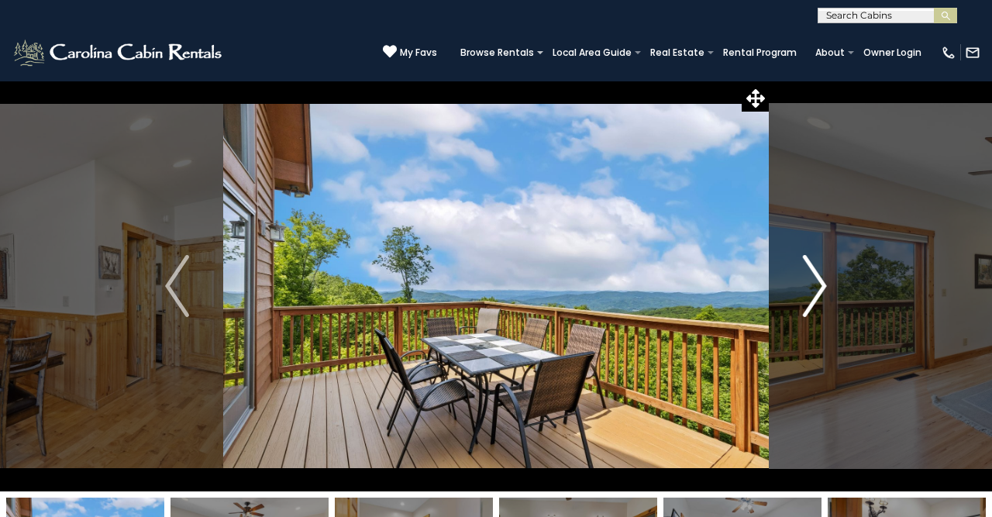
click at [805, 279] on img "Next" at bounding box center [814, 286] width 23 height 62
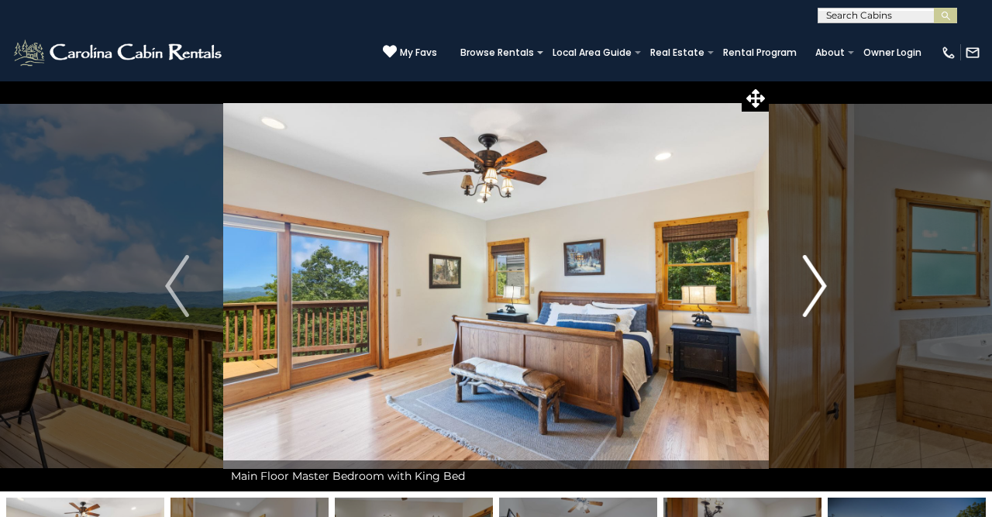
click at [805, 279] on img "Next" at bounding box center [814, 286] width 23 height 62
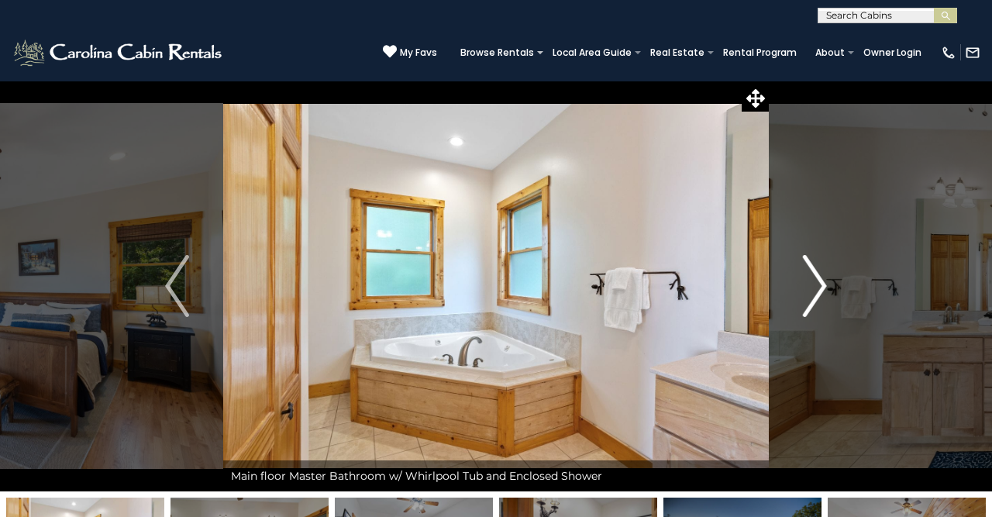
click at [805, 279] on img "Next" at bounding box center [814, 286] width 23 height 62
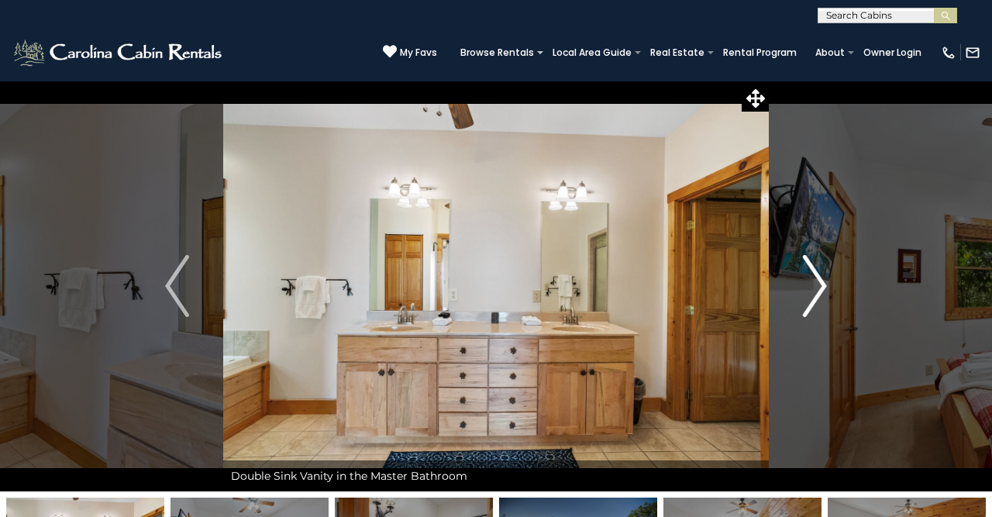
click at [805, 279] on img "Next" at bounding box center [814, 286] width 23 height 62
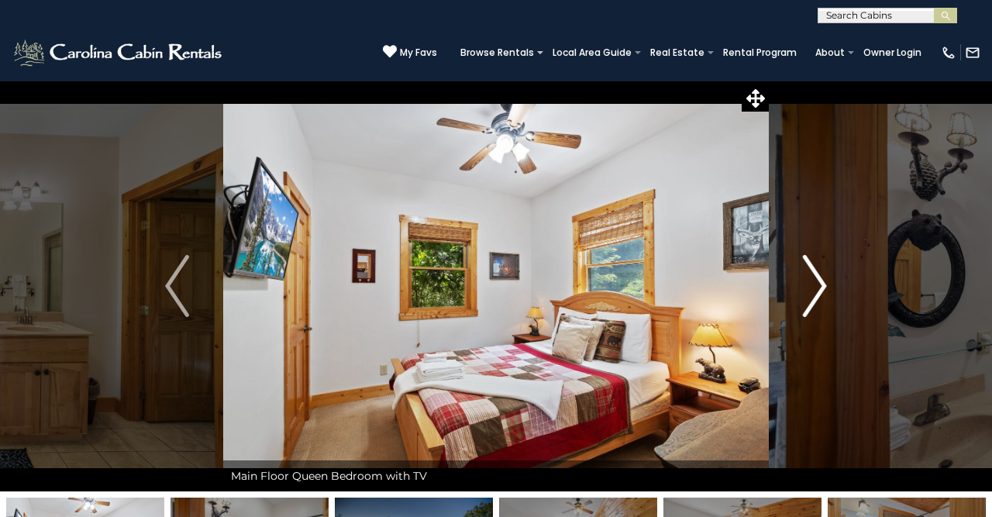
click at [805, 279] on img "Next" at bounding box center [814, 286] width 23 height 62
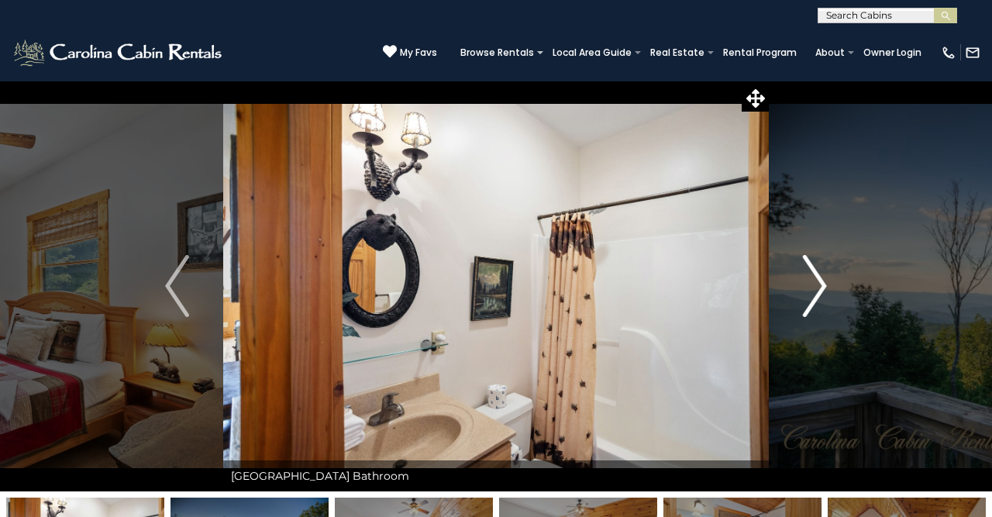
click at [805, 279] on img "Next" at bounding box center [814, 286] width 23 height 62
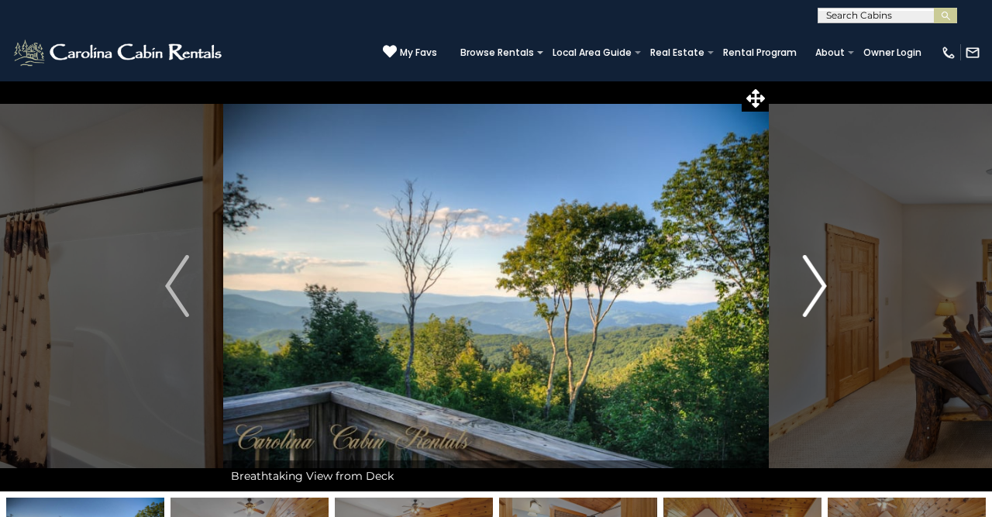
click at [805, 279] on img "Next" at bounding box center [814, 286] width 23 height 62
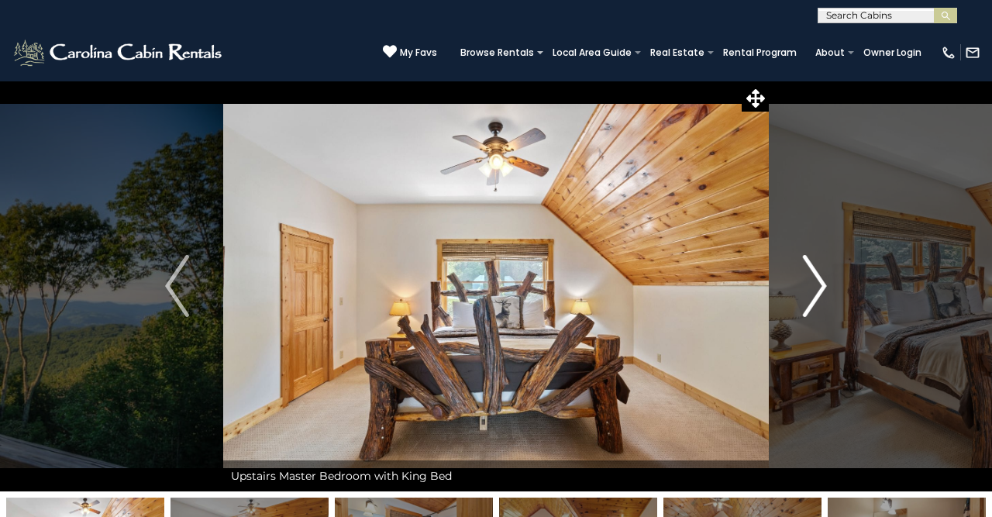
click at [805, 279] on img "Next" at bounding box center [814, 286] width 23 height 62
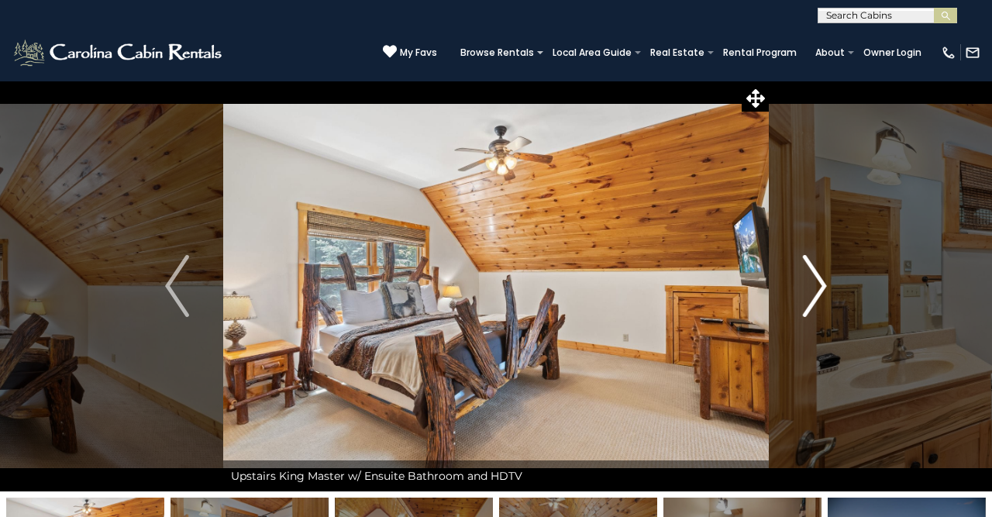
click at [818, 289] on img "Next" at bounding box center [814, 286] width 23 height 62
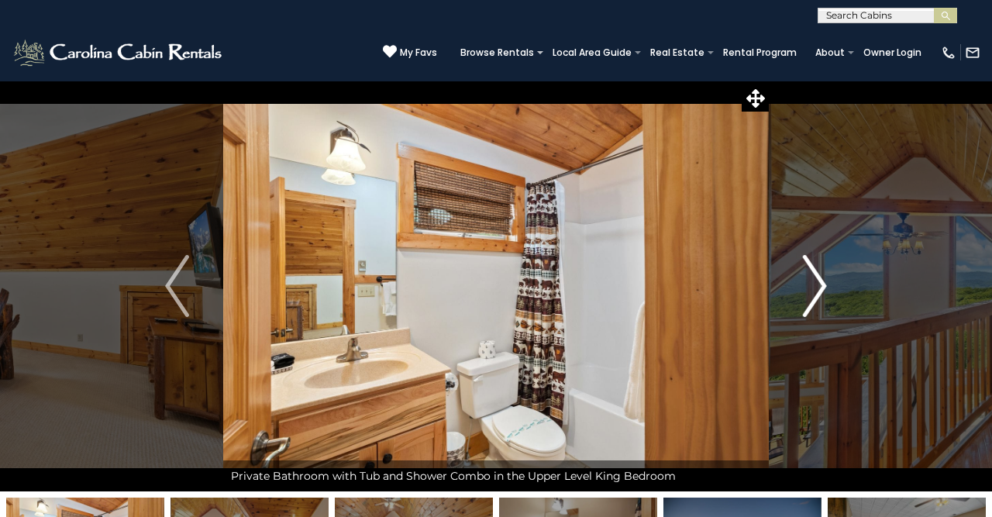
click at [818, 289] on img "Next" at bounding box center [814, 286] width 23 height 62
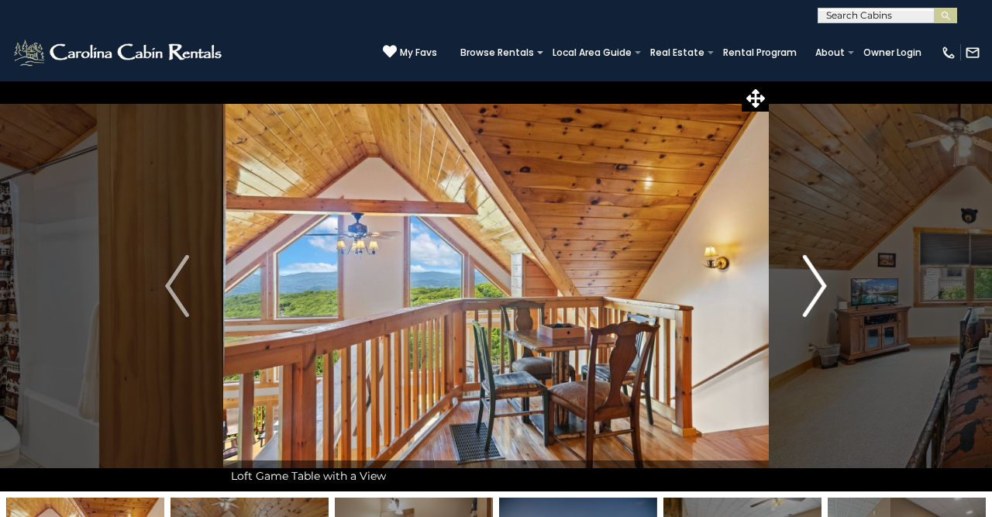
click at [818, 289] on img "Next" at bounding box center [814, 286] width 23 height 62
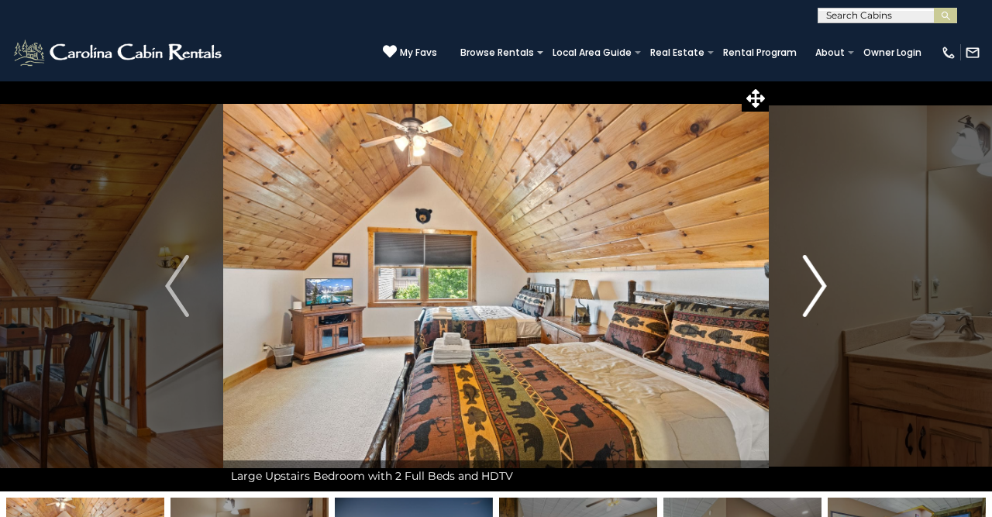
click at [818, 289] on img "Next" at bounding box center [814, 286] width 23 height 62
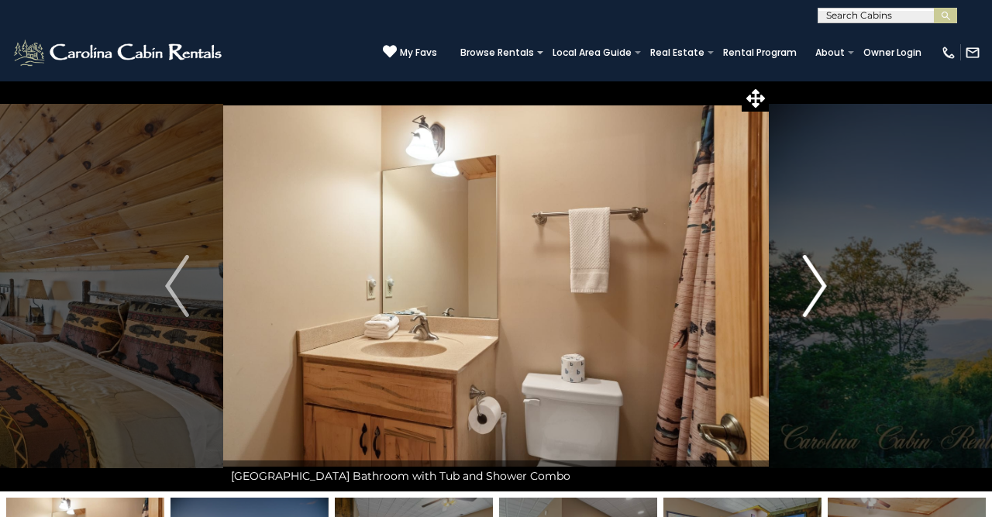
click at [818, 289] on img "Next" at bounding box center [814, 286] width 23 height 62
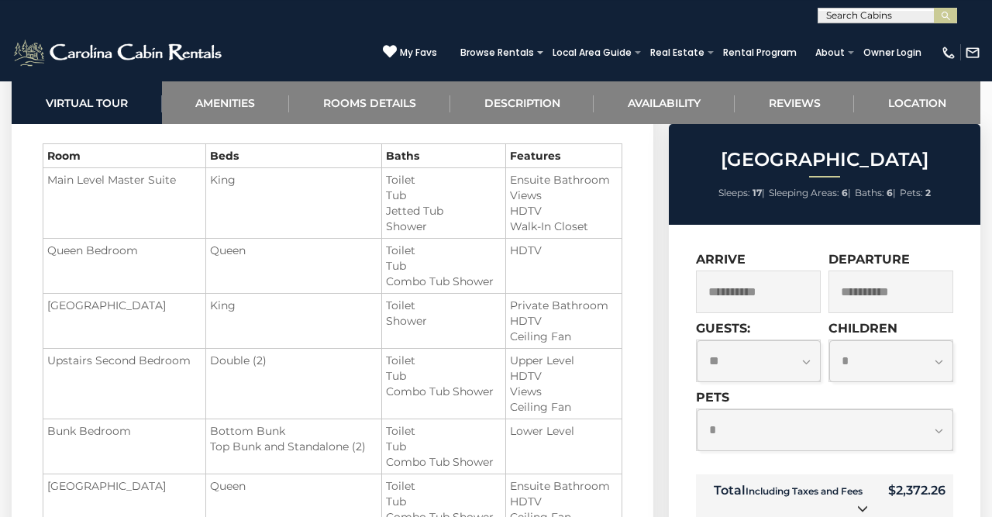
scroll to position [1854, 0]
